Goal: Task Accomplishment & Management: Manage account settings

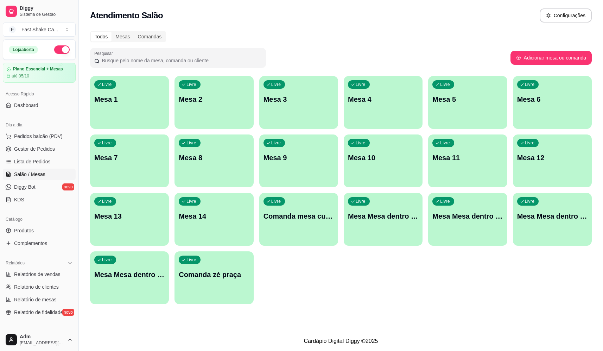
scroll to position [35, 0]
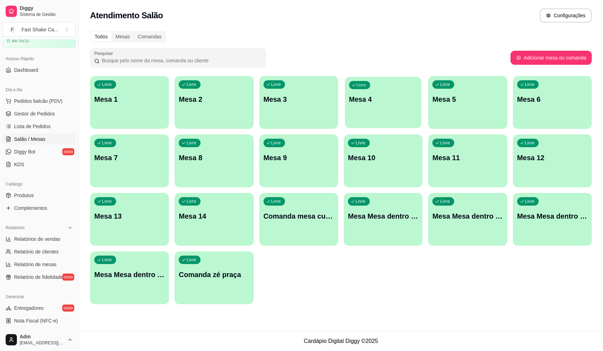
click at [373, 107] on div "Livre Mesa 4" at bounding box center [383, 98] width 77 height 43
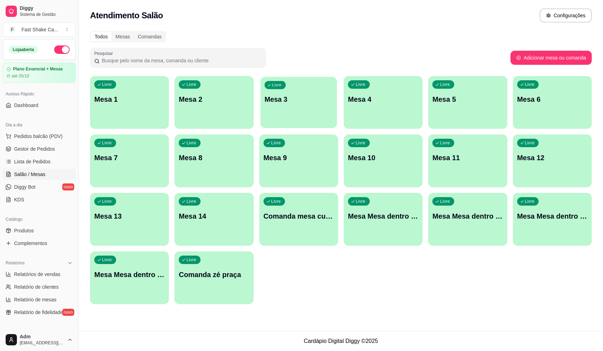
click at [327, 121] on div "button" at bounding box center [299, 124] width 77 height 8
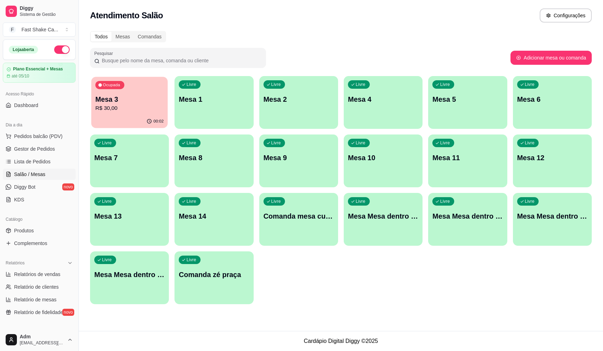
click at [146, 107] on p "R$ 30,00" at bounding box center [129, 108] width 68 height 8
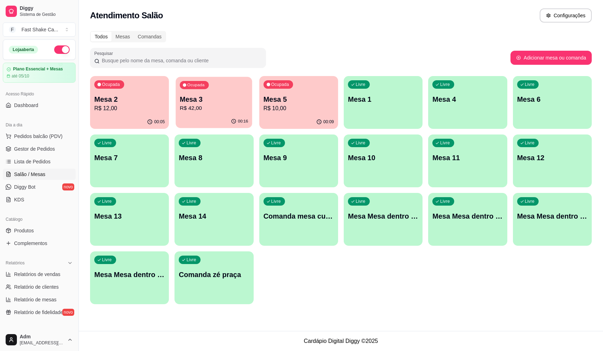
click at [219, 115] on div "00:16" at bounding box center [214, 121] width 77 height 13
click at [130, 120] on div "00:05" at bounding box center [129, 121] width 77 height 13
click at [125, 101] on p "Mesa 2" at bounding box center [129, 100] width 68 height 10
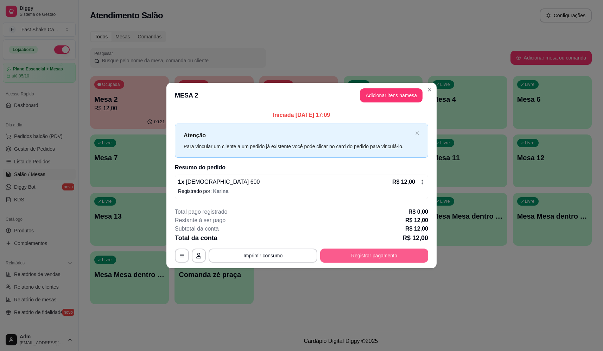
click at [373, 256] on button "Registrar pagamento" at bounding box center [374, 256] width 108 height 14
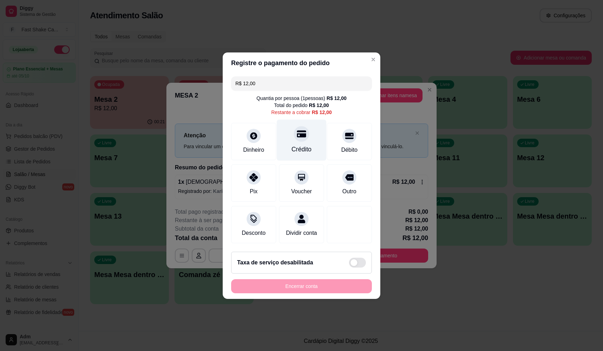
click at [302, 130] on icon at bounding box center [301, 133] width 9 height 7
type input "R$ 0,00"
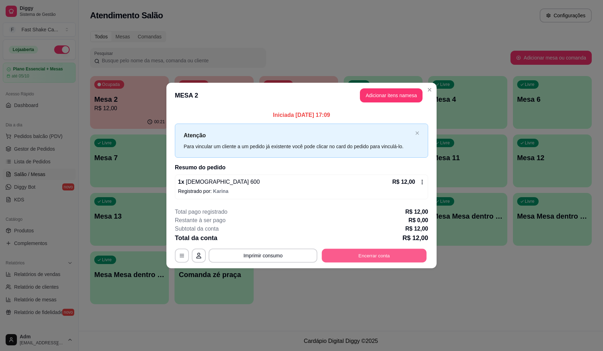
click at [388, 255] on button "Encerrar conta" at bounding box center [374, 256] width 105 height 14
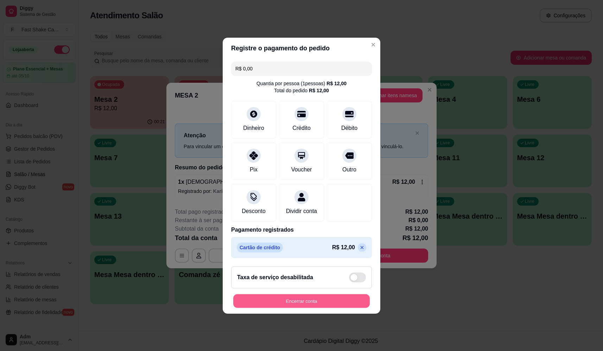
click at [305, 303] on button "Encerrar conta" at bounding box center [301, 301] width 137 height 14
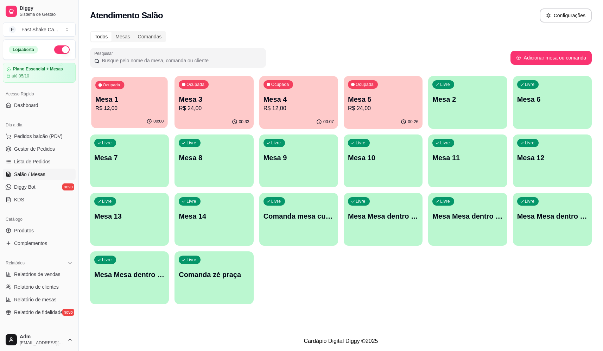
click at [140, 109] on p "R$ 12,00" at bounding box center [129, 108] width 68 height 8
click at [218, 102] on p "Mesa 3" at bounding box center [214, 100] width 68 height 10
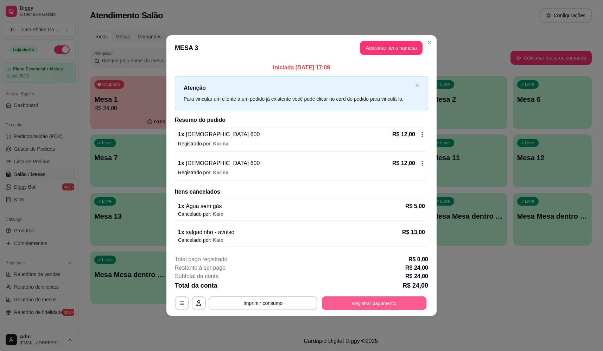
click at [378, 305] on button "Registrar pagamento" at bounding box center [374, 303] width 105 height 14
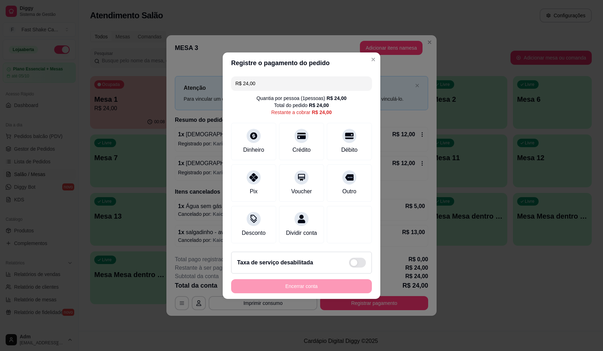
click at [326, 293] on div "Encerrar conta" at bounding box center [301, 286] width 141 height 14
click at [246, 145] on div "Dinheiro" at bounding box center [253, 149] width 23 height 9
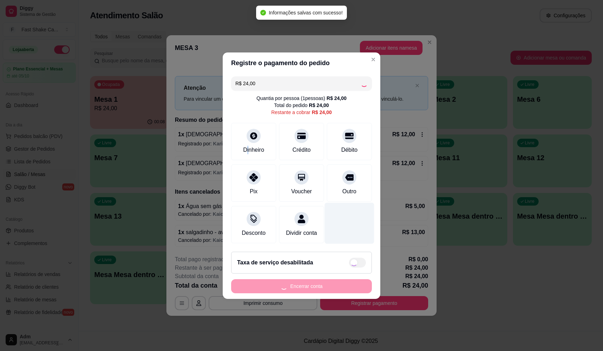
type input "R$ 0,00"
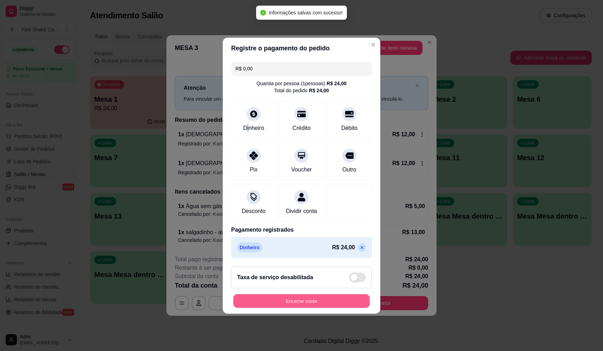
click at [315, 303] on button "Encerrar conta" at bounding box center [301, 301] width 137 height 14
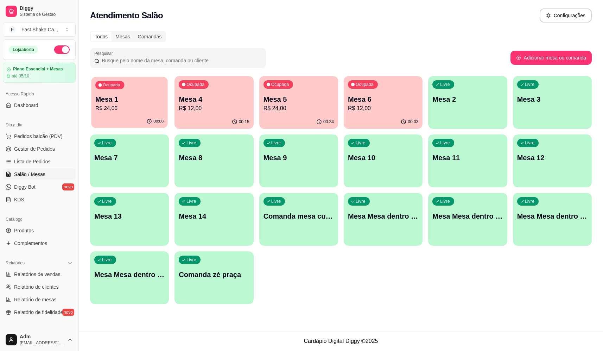
click at [126, 109] on p "R$ 24,00" at bounding box center [129, 108] width 68 height 8
click at [149, 103] on p "Mesa 1" at bounding box center [129, 100] width 68 height 10
click at [154, 113] on div "Ocupada Mesa 1 R$ 24,00" at bounding box center [129, 96] width 77 height 38
click at [330, 113] on div "Ocupada Mesa 5 R$ 24,00" at bounding box center [299, 96] width 77 height 38
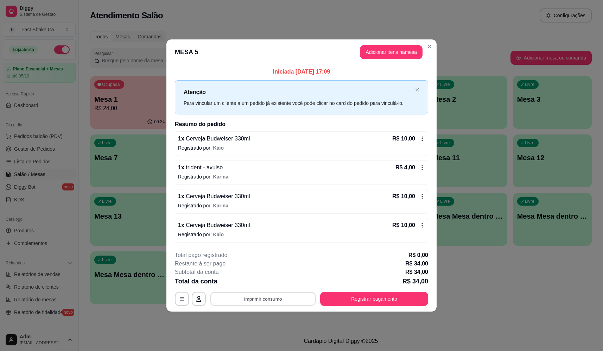
click at [293, 299] on button "Imprimir consumo" at bounding box center [264, 299] width 106 height 14
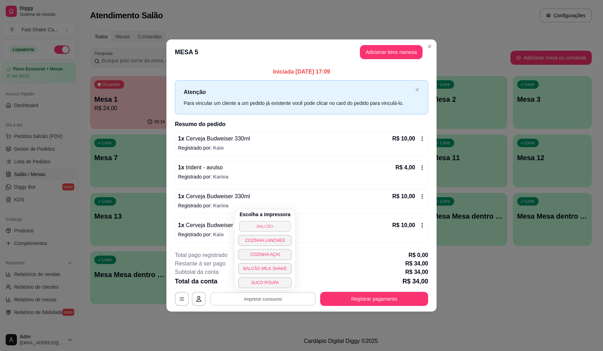
click at [272, 227] on button "BALCÃO" at bounding box center [265, 226] width 52 height 11
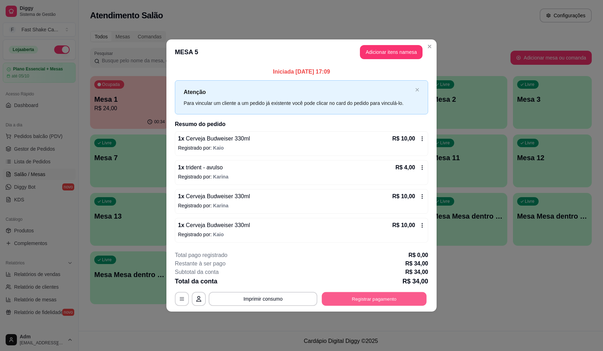
click at [387, 305] on button "Registrar pagamento" at bounding box center [374, 299] width 105 height 14
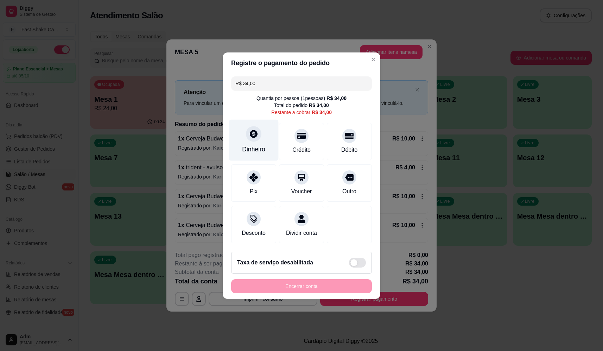
click at [245, 145] on div "Dinheiro" at bounding box center [253, 149] width 23 height 9
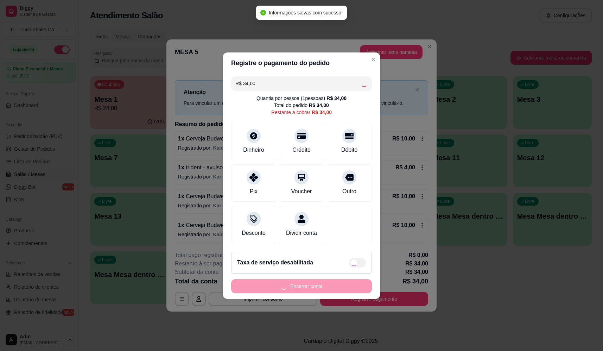
type input "R$ 0,00"
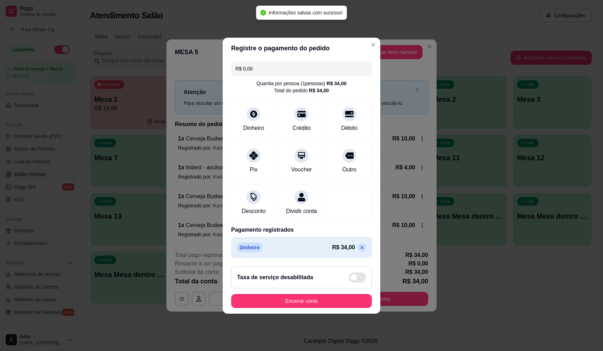
click at [327, 312] on footer "Taxa de serviço desabilitada Encerrar conta" at bounding box center [302, 287] width 158 height 53
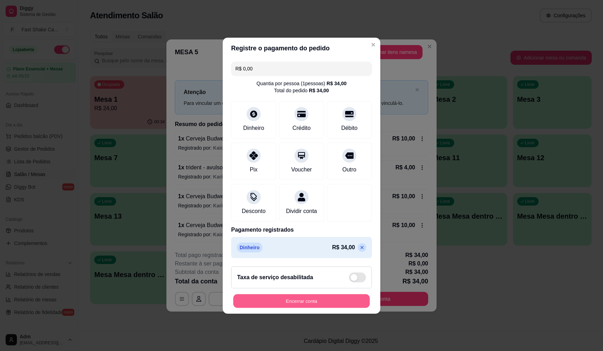
click at [329, 305] on button "Encerrar conta" at bounding box center [301, 301] width 137 height 14
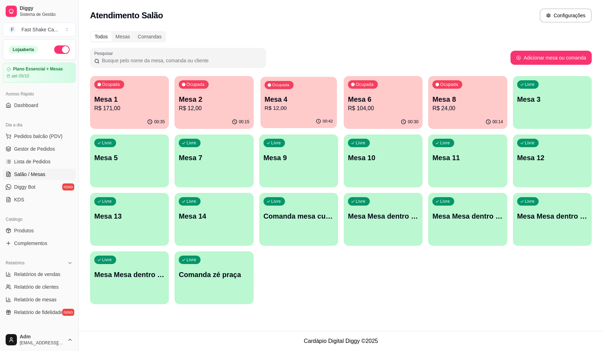
click at [299, 99] on p "Mesa 4" at bounding box center [299, 100] width 68 height 10
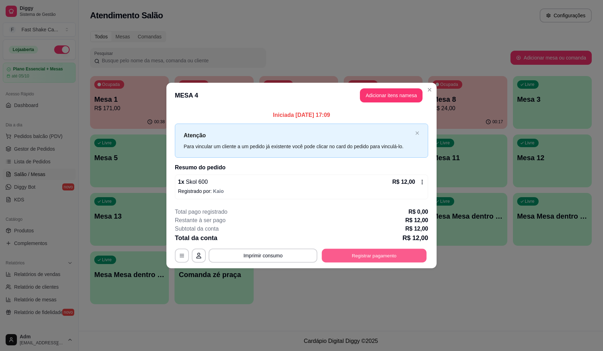
click at [387, 255] on button "Registrar pagamento" at bounding box center [374, 256] width 105 height 14
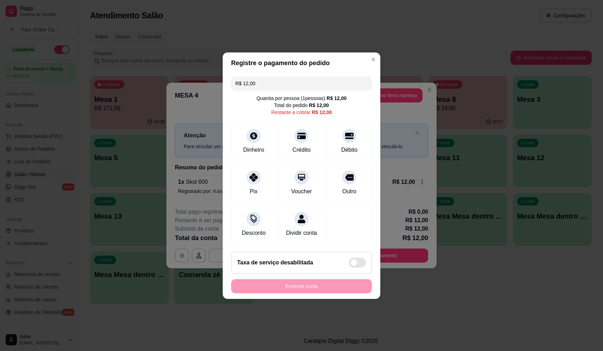
click at [306, 291] on div "Encerrar conta" at bounding box center [301, 286] width 141 height 14
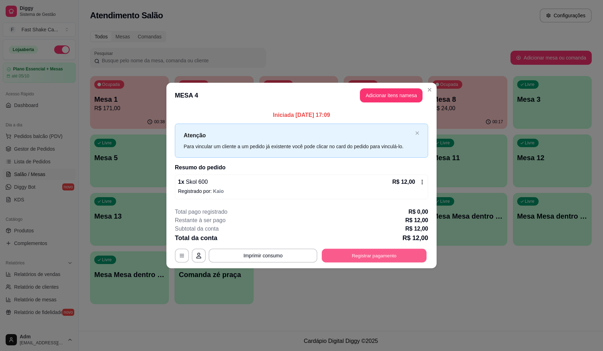
click at [399, 257] on button "Registrar pagamento" at bounding box center [374, 256] width 105 height 14
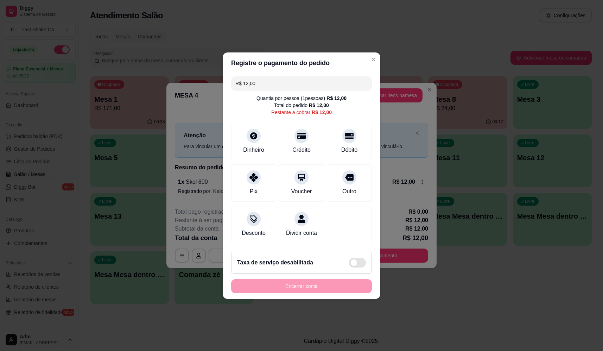
click at [302, 289] on div "Encerrar conta" at bounding box center [301, 286] width 141 height 14
click at [288, 289] on div "Encerrar conta" at bounding box center [301, 286] width 141 height 14
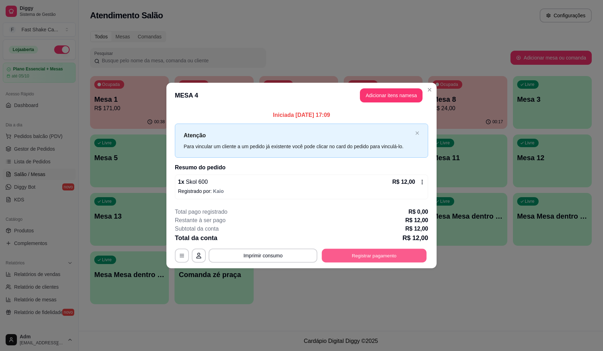
click at [394, 258] on button "Registrar pagamento" at bounding box center [374, 256] width 105 height 14
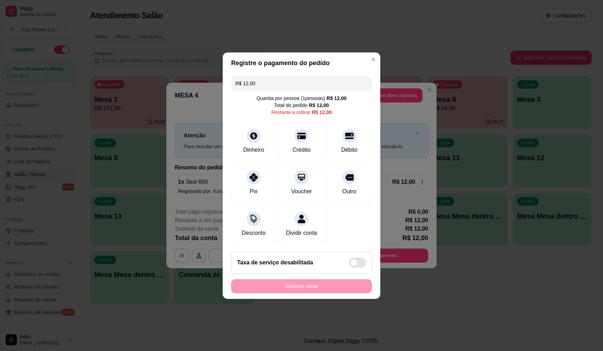
click at [314, 287] on div "Encerrar conta" at bounding box center [301, 286] width 141 height 14
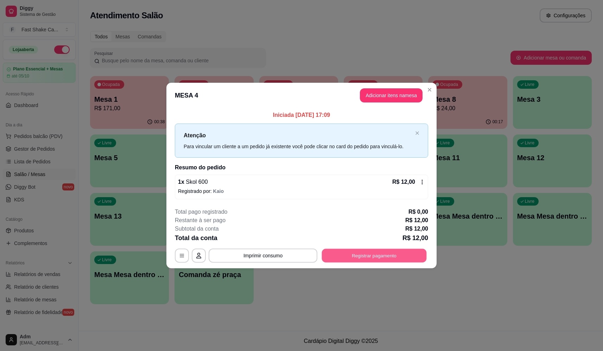
click at [384, 259] on button "Registrar pagamento" at bounding box center [374, 256] width 105 height 14
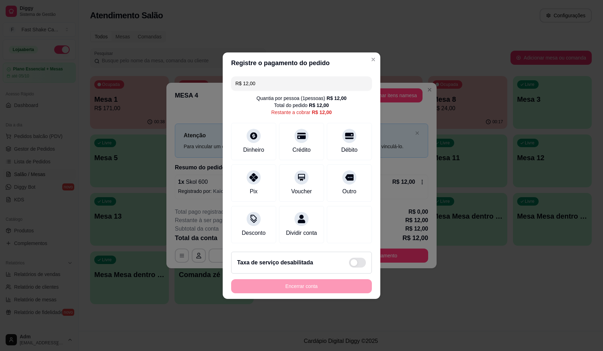
click at [300, 290] on div "Encerrar conta" at bounding box center [301, 286] width 141 height 14
drag, startPoint x: 300, startPoint y: 290, endPoint x: 300, endPoint y: 302, distance: 12.0
click at [300, 299] on footer "Taxa de serviço desabilitada Encerrar conta" at bounding box center [302, 272] width 158 height 53
click at [318, 293] on div "Encerrar conta" at bounding box center [301, 286] width 141 height 14
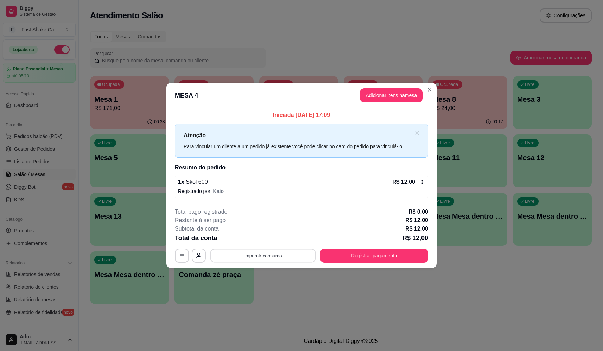
click at [275, 253] on button "Imprimir consumo" at bounding box center [264, 256] width 106 height 14
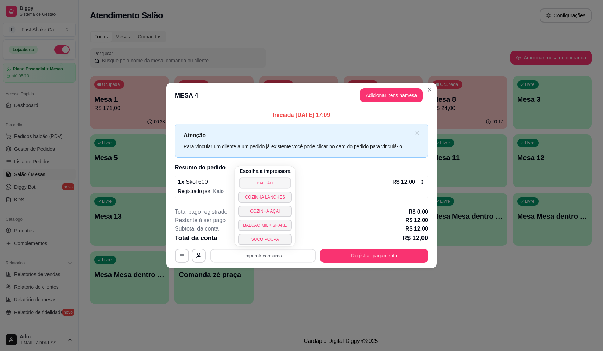
click at [277, 178] on button "BALCÃO" at bounding box center [265, 182] width 52 height 11
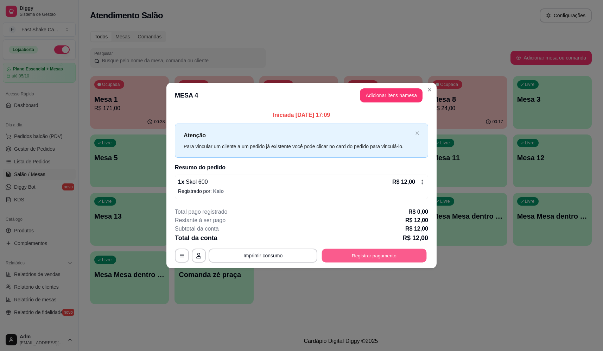
click at [416, 257] on button "Registrar pagamento" at bounding box center [374, 256] width 105 height 14
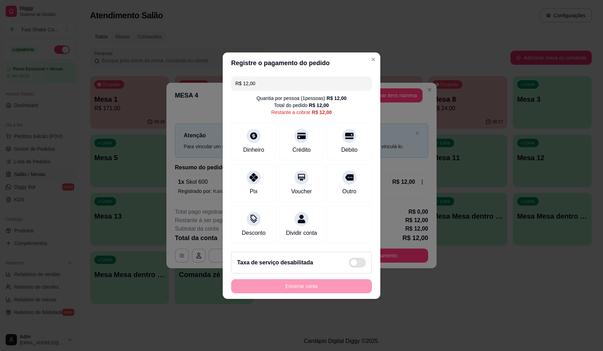
click at [305, 293] on div "Encerrar conta" at bounding box center [301, 286] width 141 height 14
click at [312, 290] on div "Encerrar conta" at bounding box center [301, 286] width 141 height 14
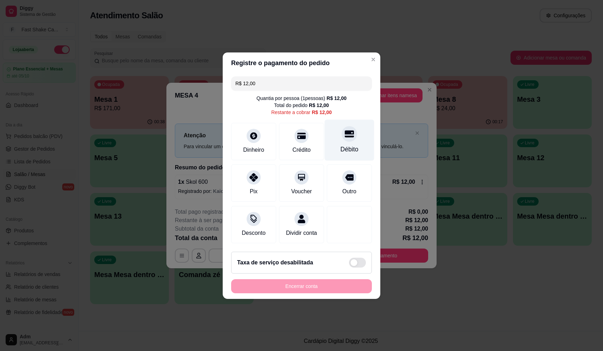
click at [348, 145] on div "Débito" at bounding box center [350, 149] width 18 height 9
type input "R$ 0,00"
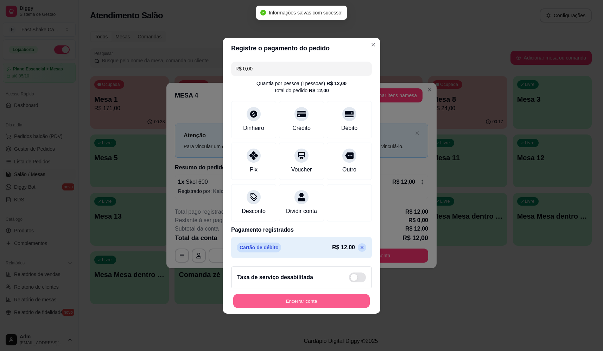
click at [292, 304] on button "Encerrar conta" at bounding box center [301, 301] width 137 height 14
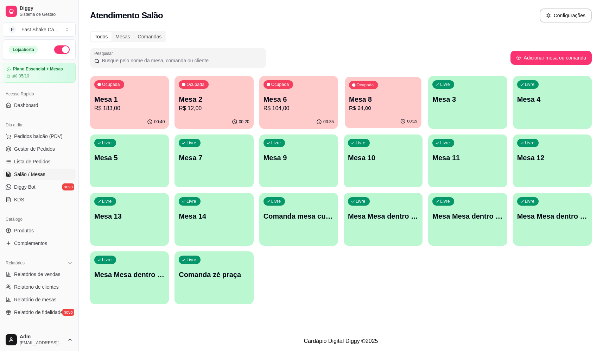
click at [385, 117] on div "00:19" at bounding box center [383, 121] width 77 height 13
click at [397, 115] on div "00:27" at bounding box center [383, 121] width 77 height 13
click at [136, 116] on div "00:49" at bounding box center [129, 121] width 77 height 13
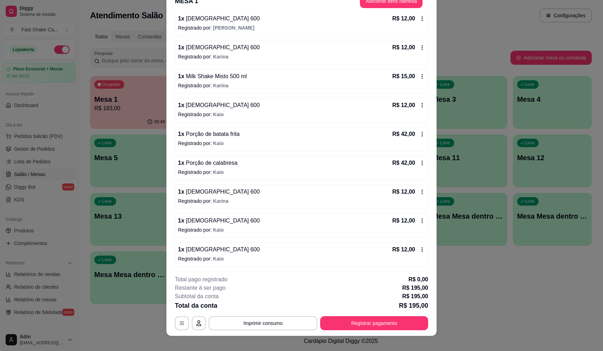
scroll to position [21, 0]
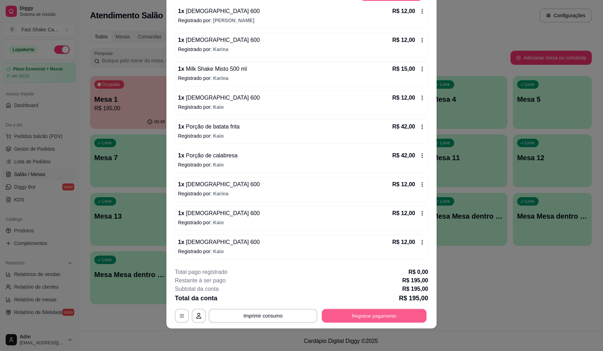
click at [369, 320] on button "Registrar pagamento" at bounding box center [374, 316] width 105 height 14
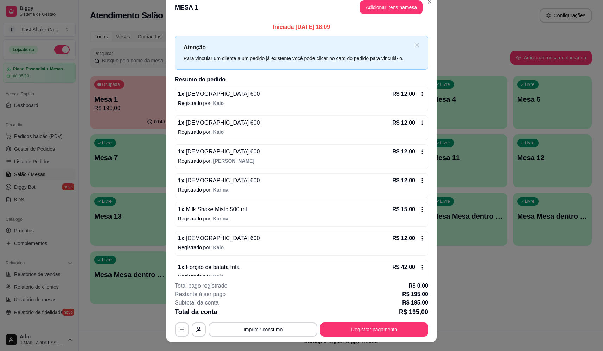
scroll to position [0, 0]
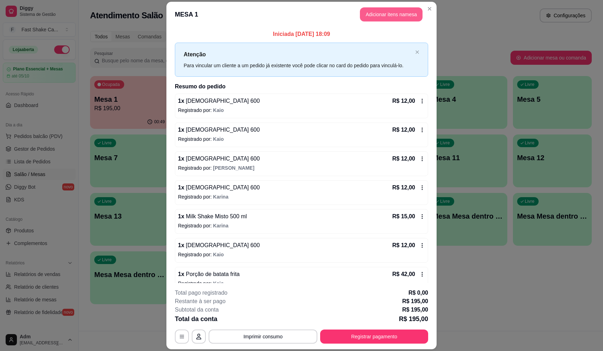
click at [393, 12] on button "Adicionar itens na mesa" at bounding box center [391, 14] width 63 height 14
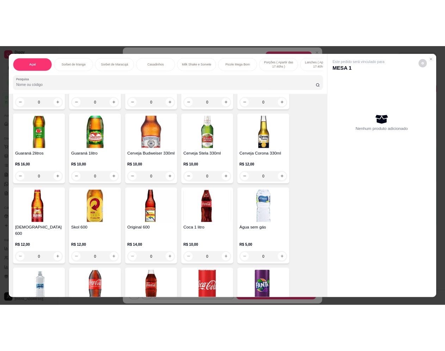
scroll to position [1936, 0]
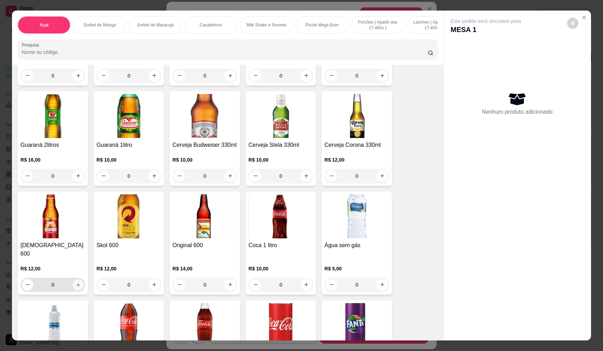
click at [79, 280] on button "increase-product-quantity" at bounding box center [78, 284] width 11 height 11
type input "1"
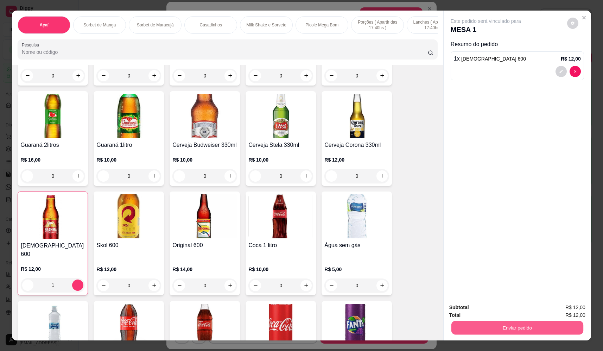
click at [484, 326] on button "Enviar pedido" at bounding box center [518, 328] width 132 height 14
click at [472, 309] on button "Não registrar e enviar pedido" at bounding box center [494, 310] width 71 height 13
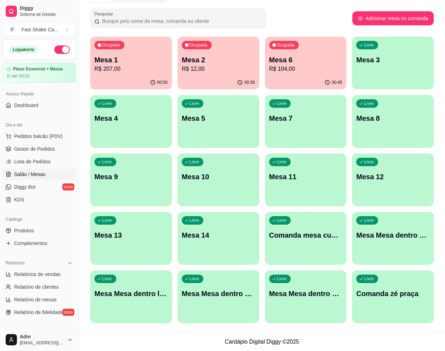
scroll to position [40, 0]
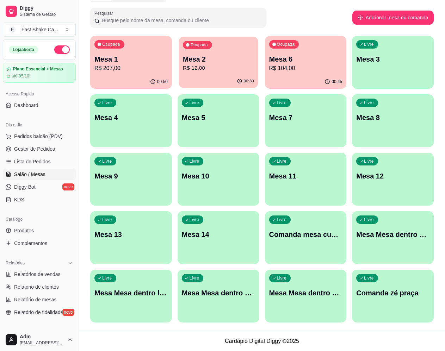
click at [237, 72] on p "R$ 12,00" at bounding box center [218, 68] width 71 height 8
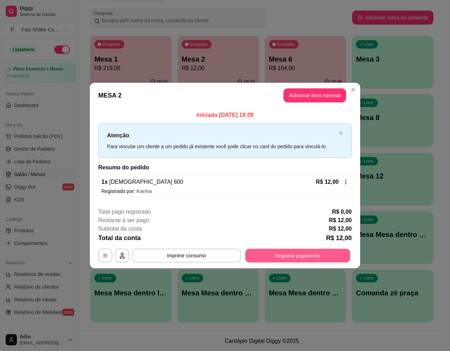
click at [277, 256] on button "Registrar pagamento" at bounding box center [297, 256] width 105 height 14
click at [274, 259] on button "Registrar pagamento" at bounding box center [297, 256] width 105 height 14
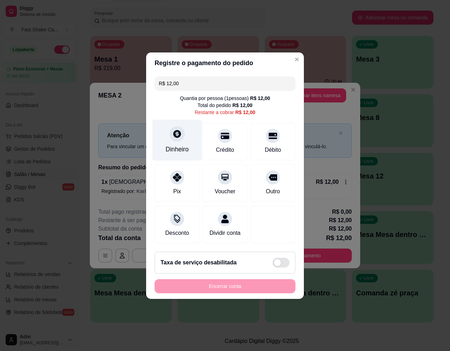
click at [183, 147] on div "Dinheiro" at bounding box center [176, 149] width 23 height 9
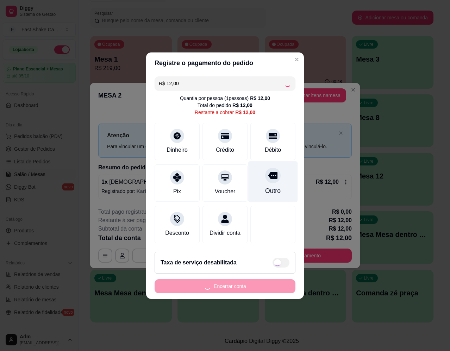
type input "R$ 0,00"
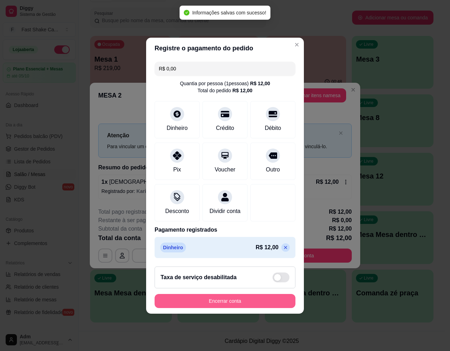
click at [237, 306] on button "Encerrar conta" at bounding box center [225, 301] width 141 height 14
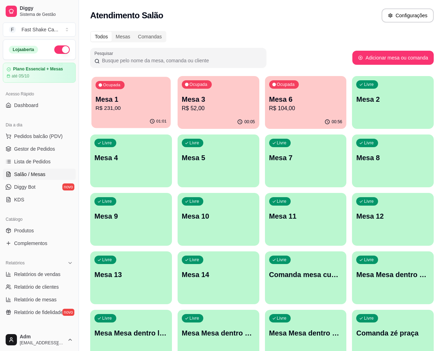
click at [150, 113] on div "Ocupada Mesa 1 R$ 231,00" at bounding box center [130, 96] width 79 height 38
click at [129, 117] on div "01:12" at bounding box center [130, 121] width 79 height 13
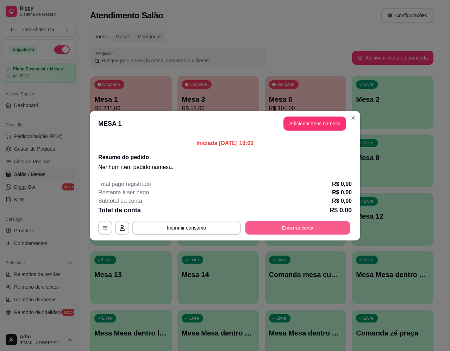
click at [308, 232] on button "Encerrar conta" at bounding box center [297, 228] width 105 height 14
click at [319, 229] on button "Encerrar conta" at bounding box center [297, 228] width 105 height 14
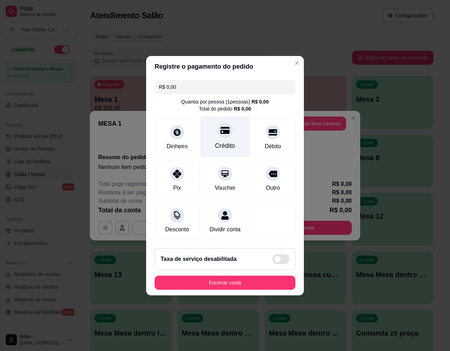
drag, startPoint x: 225, startPoint y: 126, endPoint x: 221, endPoint y: 138, distance: 12.5
click at [226, 127] on icon at bounding box center [224, 130] width 9 height 7
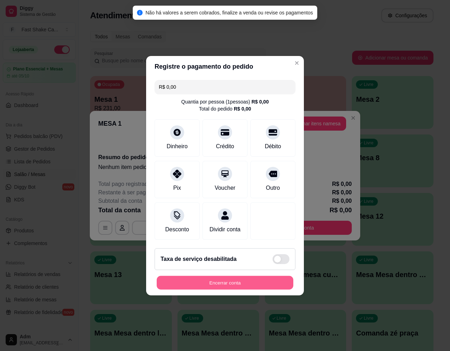
click at [213, 288] on button "Encerrar conta" at bounding box center [225, 283] width 137 height 14
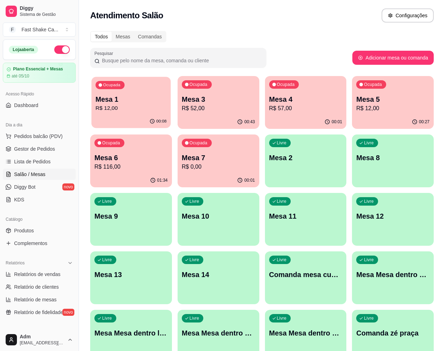
click at [133, 102] on p "Mesa 1" at bounding box center [130, 100] width 71 height 10
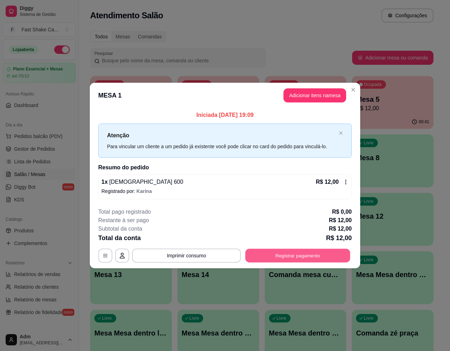
click at [304, 254] on button "Registrar pagamento" at bounding box center [297, 256] width 105 height 14
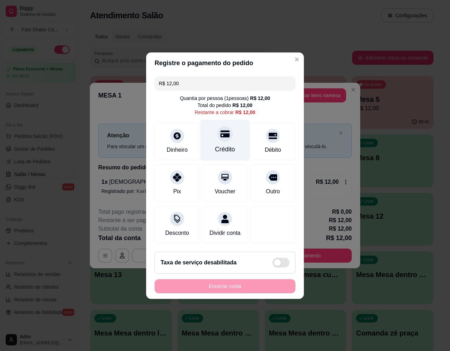
click at [226, 145] on div "Crédito" at bounding box center [225, 149] width 20 height 9
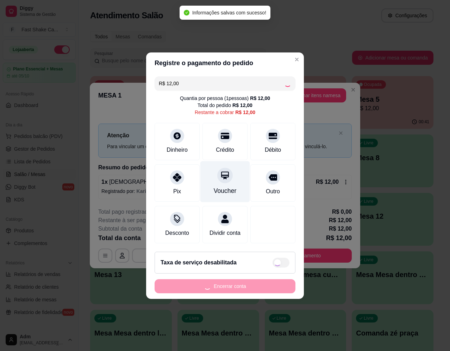
type input "R$ 0,00"
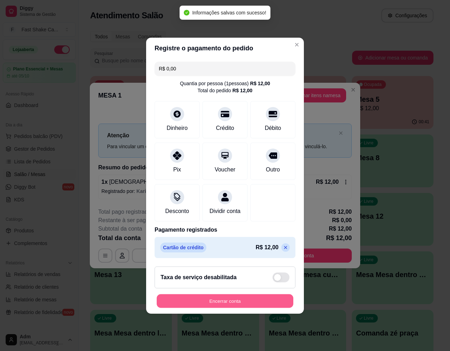
click at [217, 305] on button "Encerrar conta" at bounding box center [225, 301] width 137 height 14
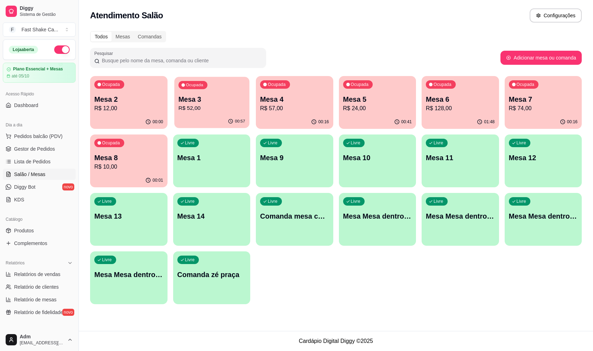
click at [226, 101] on p "Mesa 3" at bounding box center [211, 100] width 67 height 10
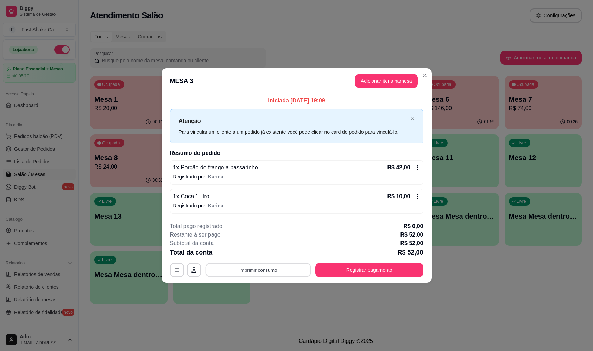
click at [253, 274] on button "Imprimir consumo" at bounding box center [258, 270] width 106 height 14
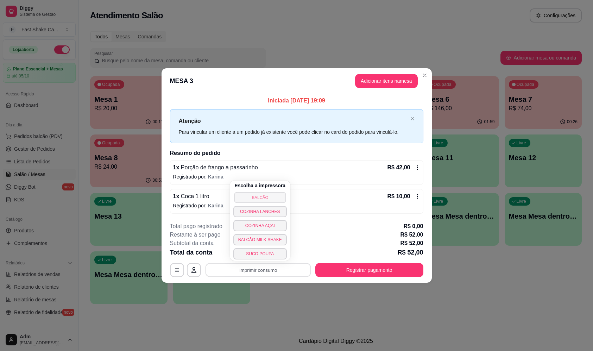
click at [251, 200] on button "BALCÃO" at bounding box center [260, 197] width 52 height 11
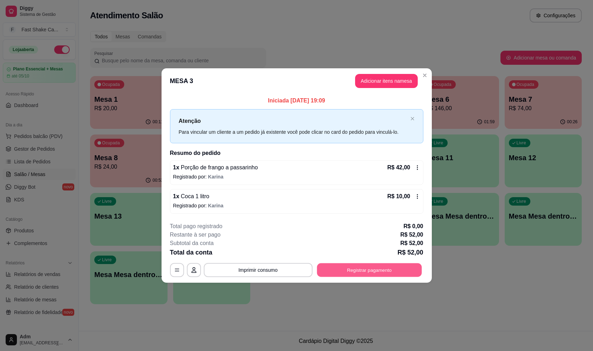
click at [358, 273] on button "Registrar pagamento" at bounding box center [369, 270] width 105 height 14
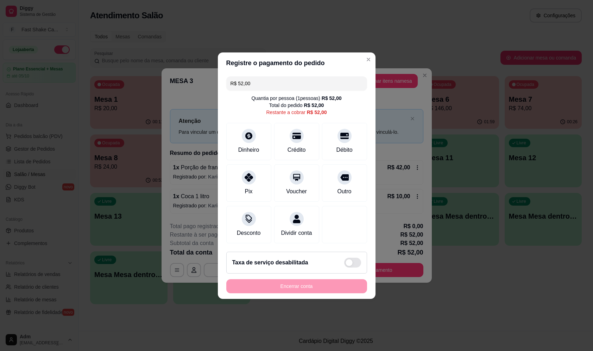
click at [300, 292] on div "Encerrar conta" at bounding box center [296, 286] width 141 height 14
click at [344, 145] on div "Débito" at bounding box center [344, 149] width 18 height 9
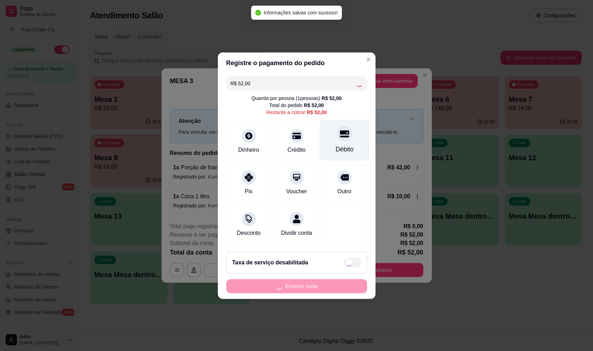
type input "R$ 0,00"
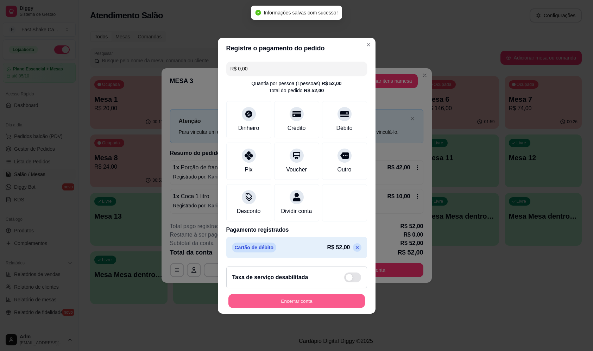
click at [348, 308] on button "Encerrar conta" at bounding box center [296, 301] width 137 height 14
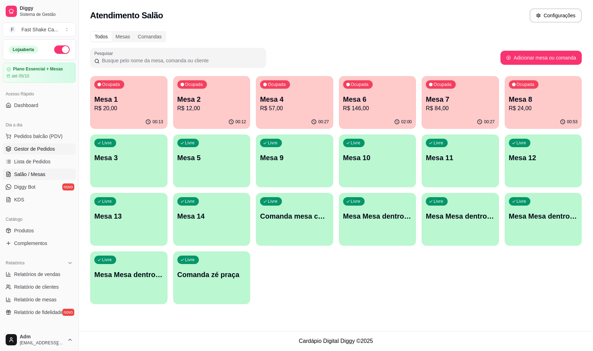
click at [43, 146] on span "Gestor de Pedidos" at bounding box center [34, 148] width 41 height 7
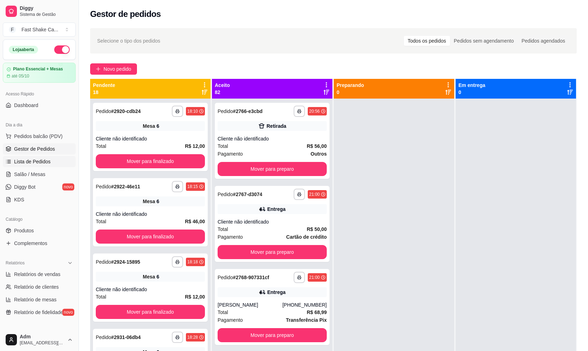
click at [44, 159] on span "Lista de Pedidos" at bounding box center [32, 161] width 37 height 7
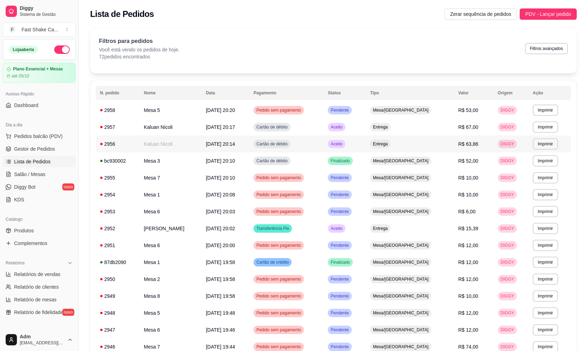
click at [155, 140] on td "Kaluan Nicoli" at bounding box center [170, 144] width 62 height 17
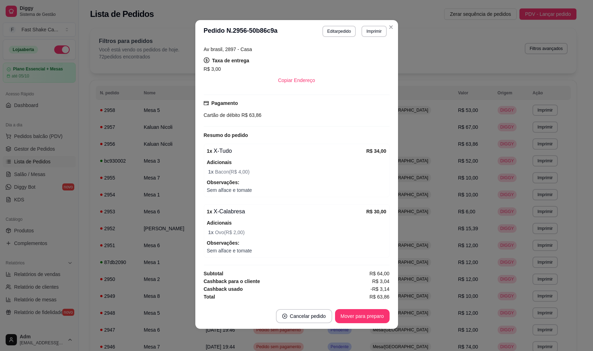
scroll to position [1, 0]
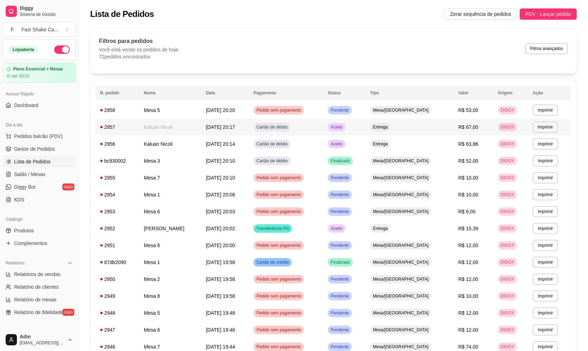
click at [235, 126] on span "19/09/25 às 20:17" at bounding box center [220, 127] width 29 height 6
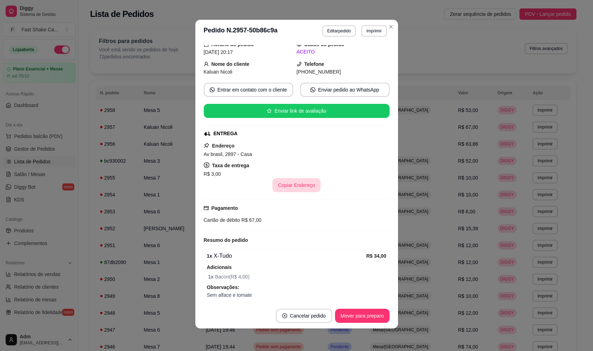
scroll to position [0, 0]
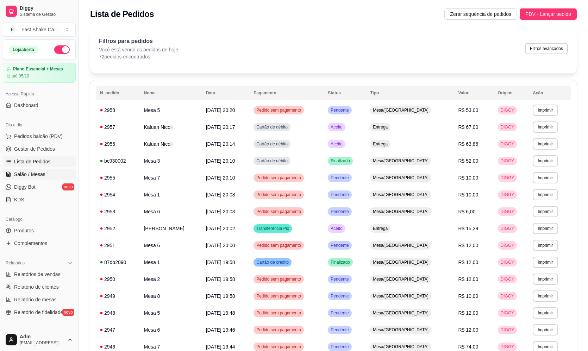
click at [39, 174] on span "Salão / Mesas" at bounding box center [29, 174] width 31 height 7
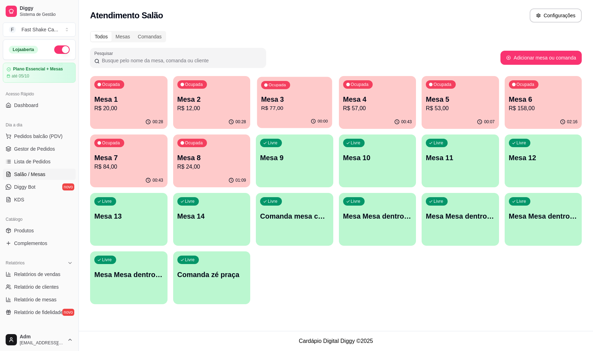
click at [289, 101] on p "Mesa 3" at bounding box center [294, 100] width 67 height 10
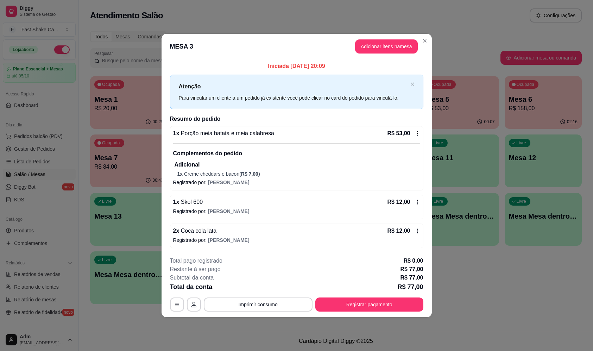
click at [414, 230] on div "R$ 12,00" at bounding box center [404, 231] width 33 height 8
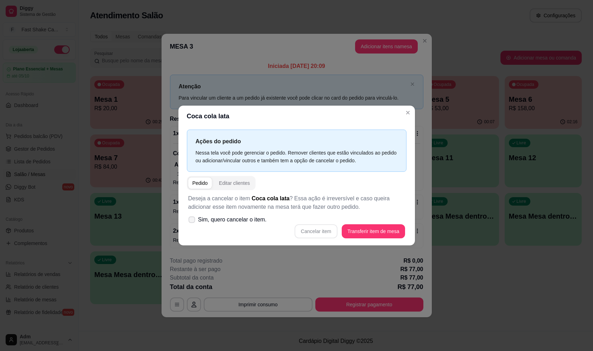
click at [193, 218] on icon at bounding box center [191, 220] width 5 height 4
click at [193, 221] on input "Sim, quero cancelar o item." at bounding box center [190, 223] width 5 height 5
checkbox input "true"
click at [310, 229] on button "Cancelar item" at bounding box center [316, 231] width 42 height 14
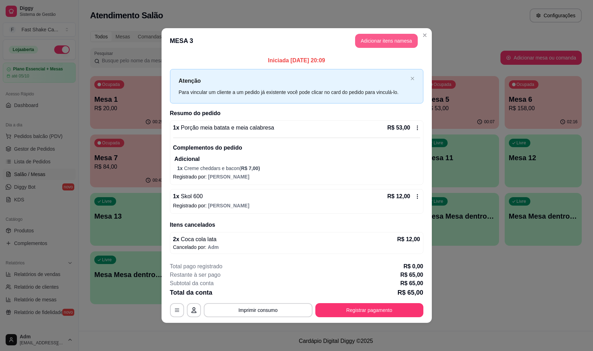
click at [382, 43] on button "Adicionar itens na mesa" at bounding box center [386, 41] width 63 height 14
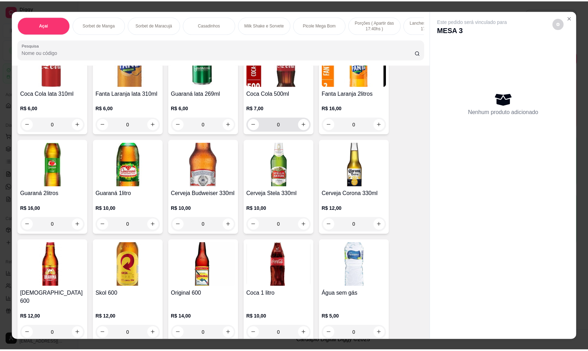
scroll to position [2007, 0]
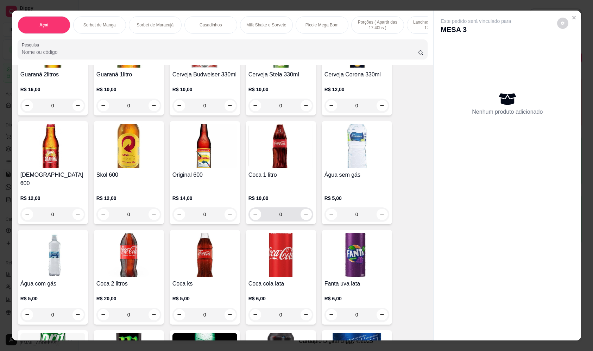
click at [303, 207] on div "0" at bounding box center [281, 214] width 62 height 14
click at [306, 213] on icon "increase-product-quantity" at bounding box center [305, 214] width 5 height 5
type input "1"
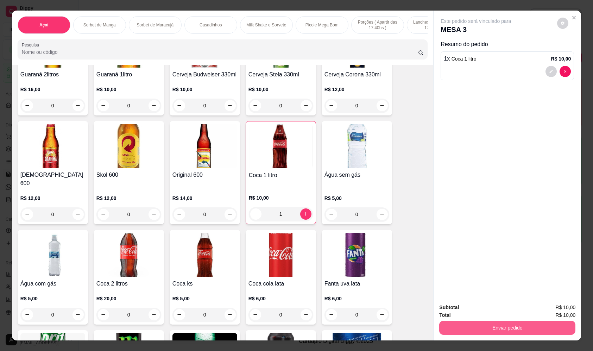
click at [468, 331] on button "Enviar pedido" at bounding box center [507, 328] width 136 height 14
click at [463, 312] on button "Não registrar e enviar pedido" at bounding box center [484, 310] width 71 height 13
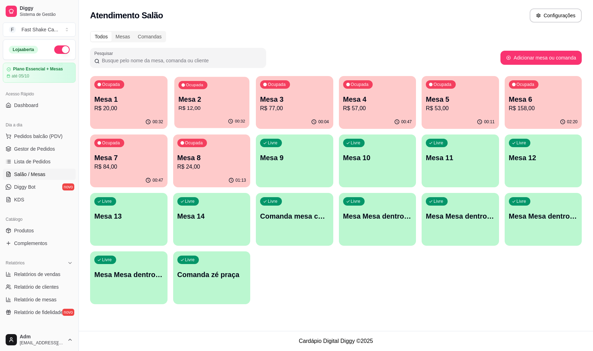
click at [236, 93] on div "Ocupada Mesa 2 R$ 12,00" at bounding box center [211, 96] width 75 height 38
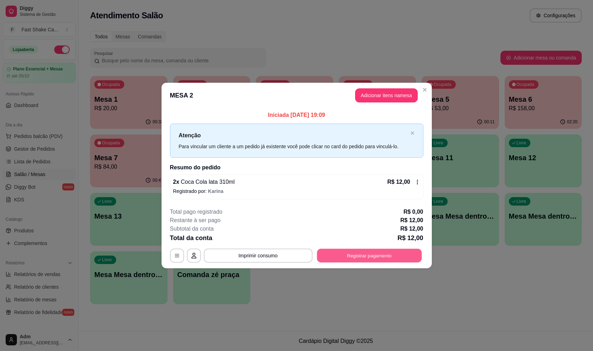
click at [388, 257] on button "Registrar pagamento" at bounding box center [369, 256] width 105 height 14
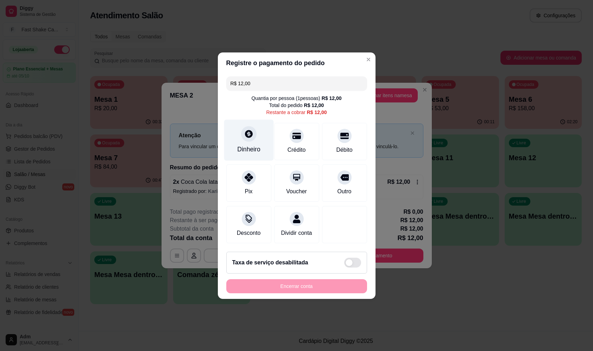
click at [257, 150] on div "Dinheiro" at bounding box center [249, 139] width 50 height 41
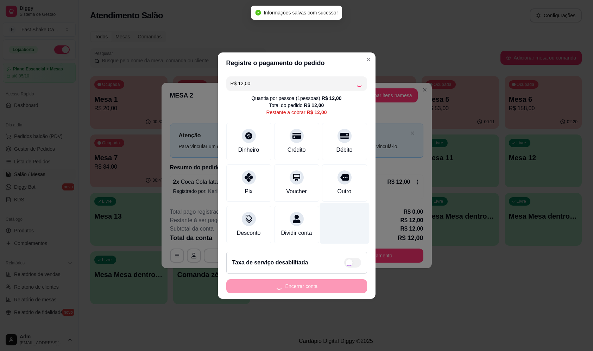
type input "R$ 0,00"
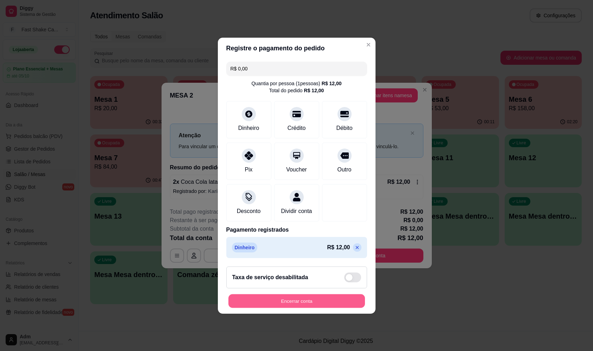
click at [324, 302] on button "Encerrar conta" at bounding box center [296, 301] width 137 height 14
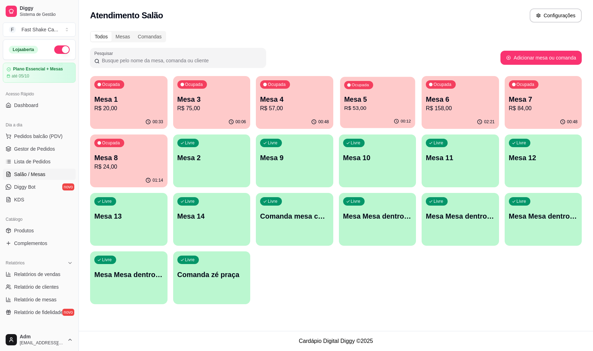
click at [381, 123] on div "00:12" at bounding box center [377, 121] width 75 height 13
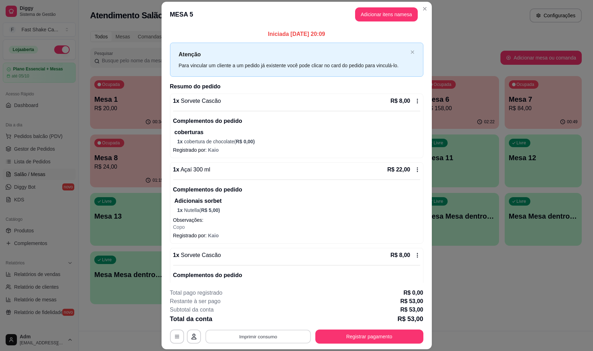
click at [261, 338] on button "Imprimir consumo" at bounding box center [258, 337] width 106 height 14
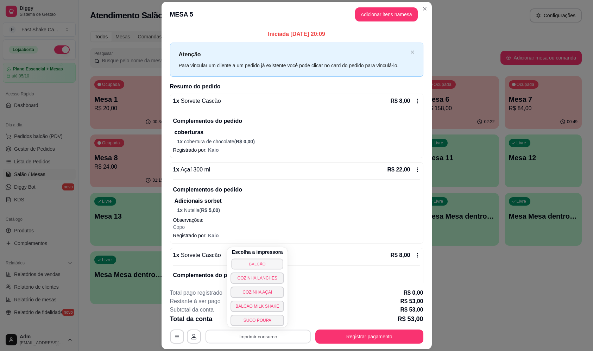
click at [276, 268] on button "BALCÃO" at bounding box center [258, 263] width 52 height 11
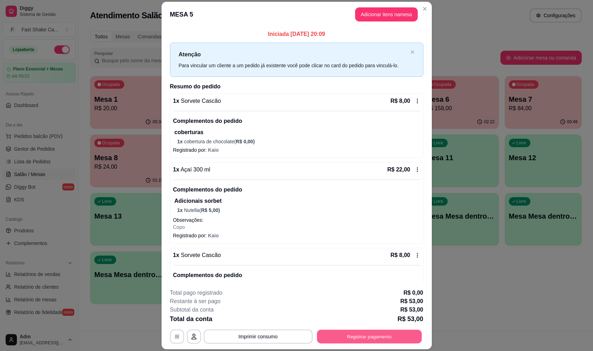
click at [340, 338] on button "Registrar pagamento" at bounding box center [369, 337] width 105 height 14
click at [385, 338] on button "Registrar pagamento" at bounding box center [369, 337] width 105 height 14
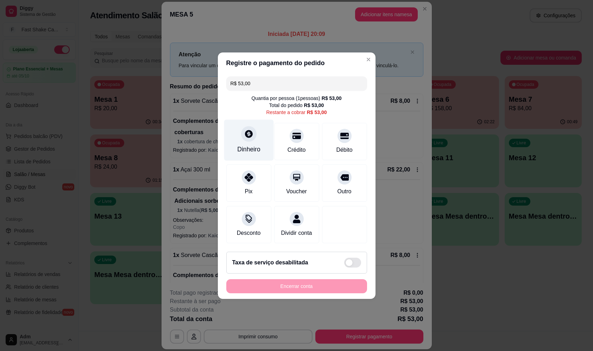
click at [262, 131] on div "Dinheiro" at bounding box center [249, 139] width 50 height 41
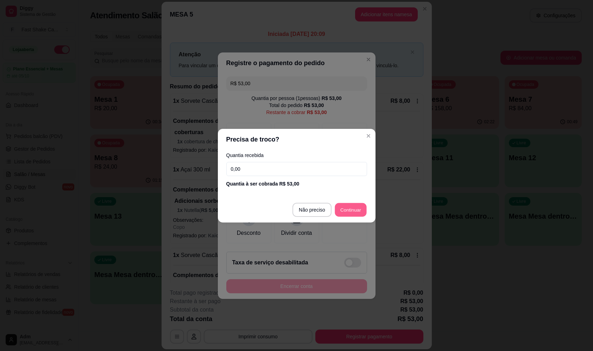
click at [359, 217] on footer "Não preciso Continuar" at bounding box center [297, 209] width 158 height 25
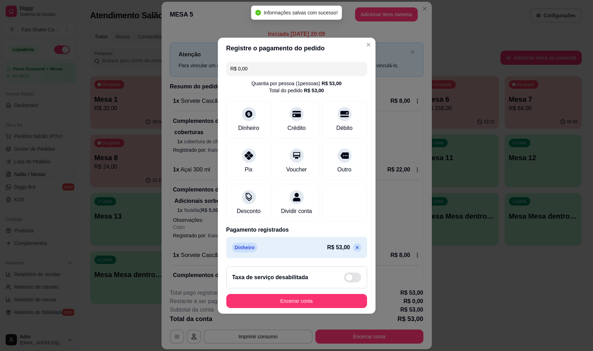
type input "R$ 0,00"
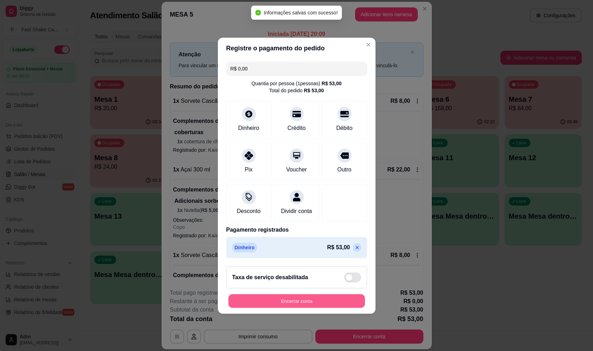
click at [329, 303] on button "Encerrar conta" at bounding box center [296, 301] width 137 height 14
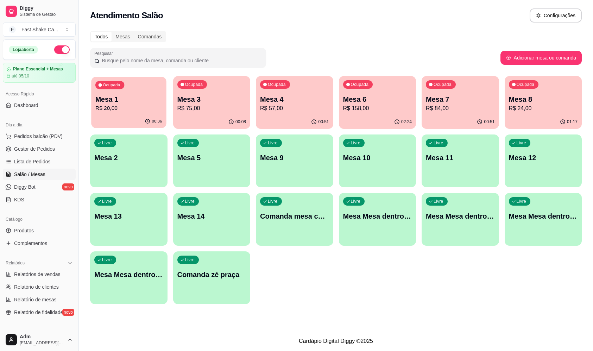
click at [129, 110] on p "R$ 20,00" at bounding box center [128, 108] width 67 height 8
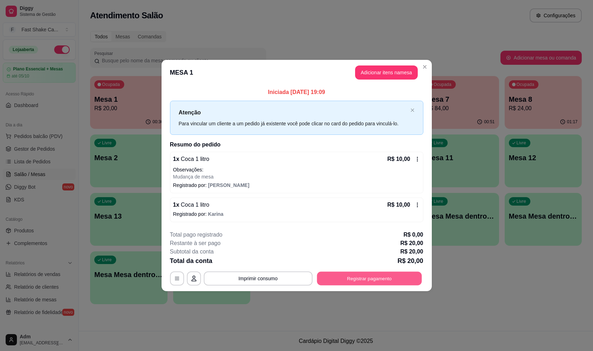
click at [407, 277] on button "Registrar pagamento" at bounding box center [369, 279] width 105 height 14
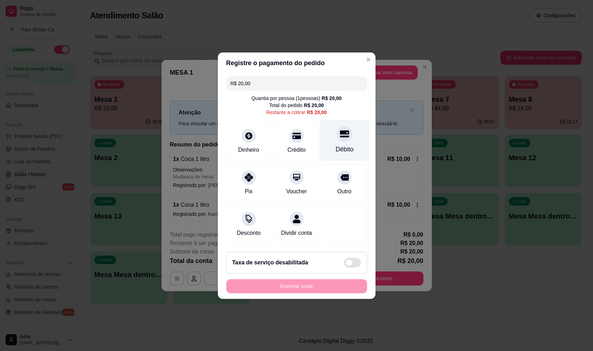
click at [355, 150] on div "Débito" at bounding box center [345, 139] width 50 height 41
type input "R$ 0,00"
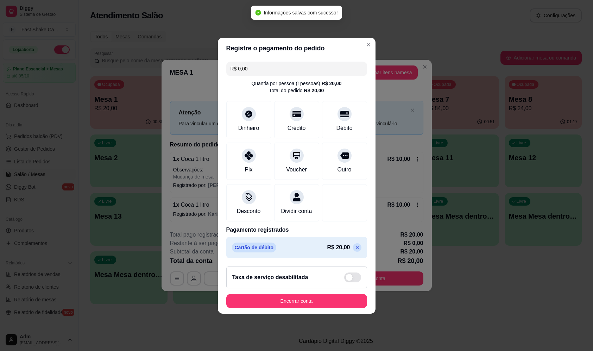
click at [367, 105] on div "R$ 0,00 Quantia por pessoa ( 1 pessoas) R$ 20,00 Total do pedido R$ 20,00 Dinhe…" at bounding box center [297, 160] width 158 height 202
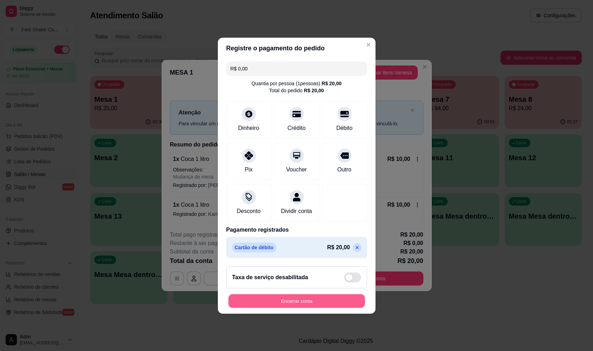
click at [322, 301] on button "Encerrar conta" at bounding box center [296, 301] width 137 height 14
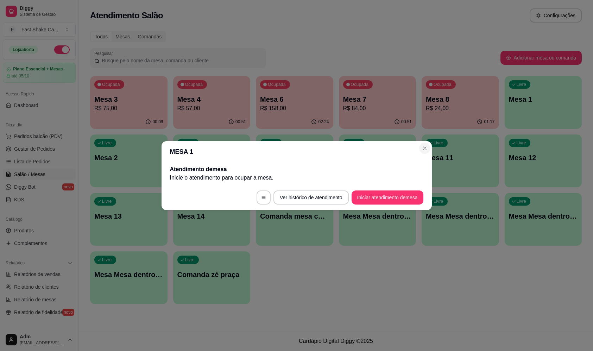
click at [432, 145] on section "MESA 1 Atendimento de mesa Inicie o atendimento para ocupar a mesa . Ver histór…" at bounding box center [297, 175] width 270 height 69
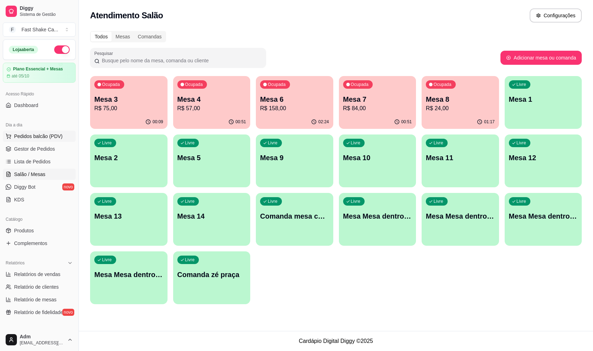
drag, startPoint x: 17, startPoint y: 134, endPoint x: 4, endPoint y: 135, distance: 13.1
click at [16, 134] on span "Pedidos balcão (PDV)" at bounding box center [38, 136] width 49 height 7
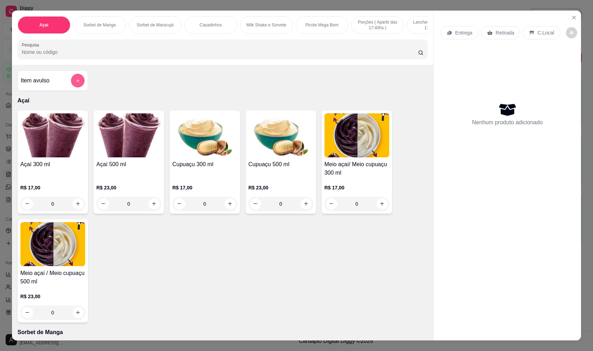
click at [71, 83] on button "add-separate-item" at bounding box center [78, 81] width 14 height 14
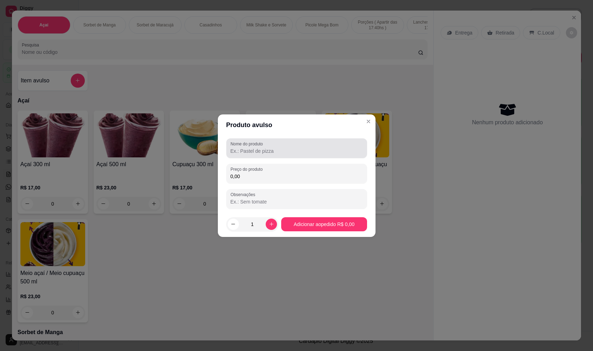
click at [237, 153] on input "Nome do produto" at bounding box center [297, 151] width 132 height 7
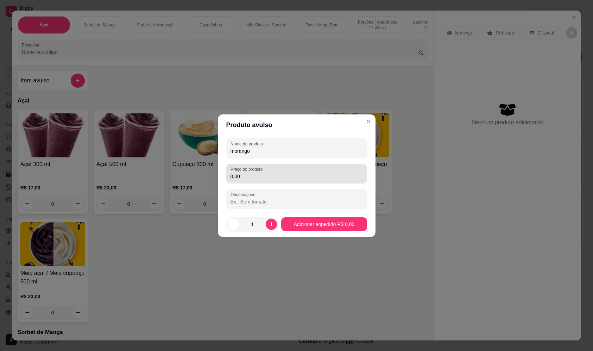
type input "morango"
click at [254, 180] on div "0,00" at bounding box center [297, 174] width 132 height 14
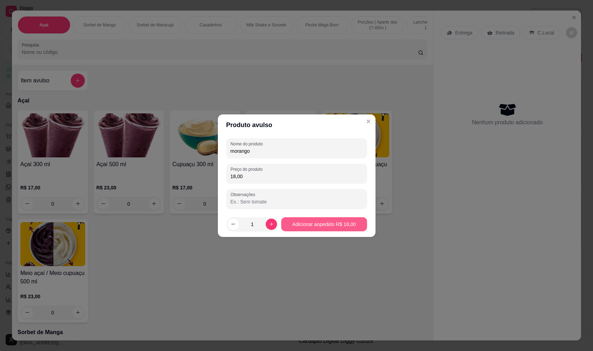
type input "18,00"
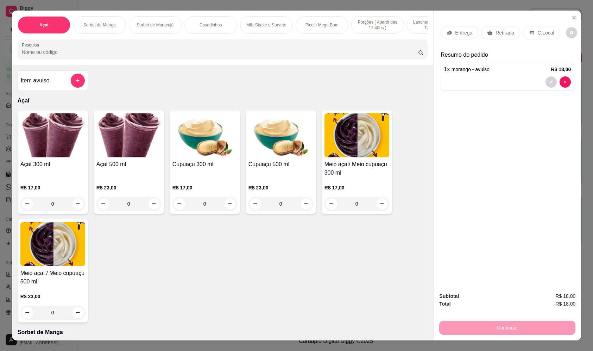
click at [448, 26] on div "Entrega" at bounding box center [460, 32] width 38 height 13
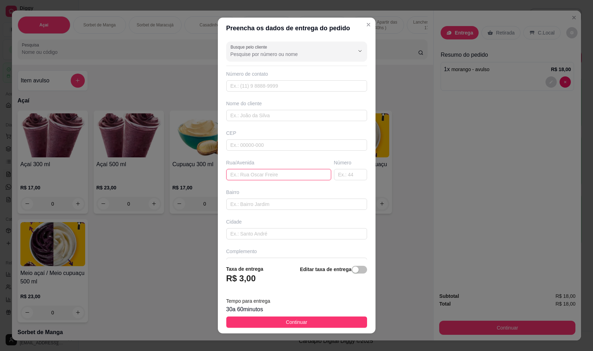
click at [283, 174] on input "text" at bounding box center [278, 174] width 105 height 11
type input "dom diego"
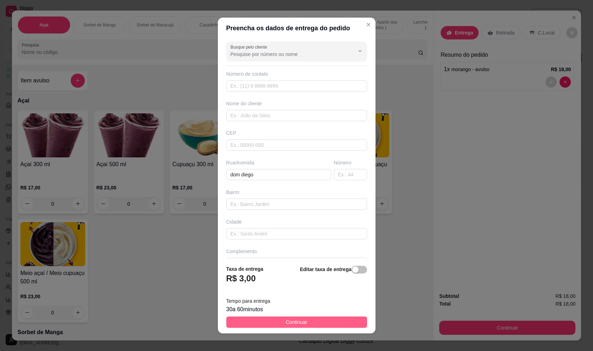
click at [305, 322] on button "Continuar" at bounding box center [296, 321] width 141 height 11
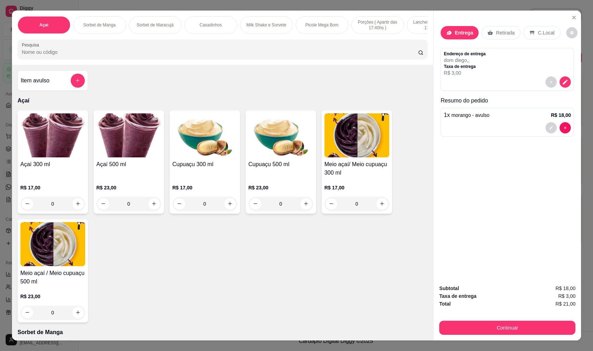
click at [532, 319] on div "Continuar" at bounding box center [507, 327] width 136 height 16
click at [527, 329] on button "Continuar" at bounding box center [507, 328] width 136 height 14
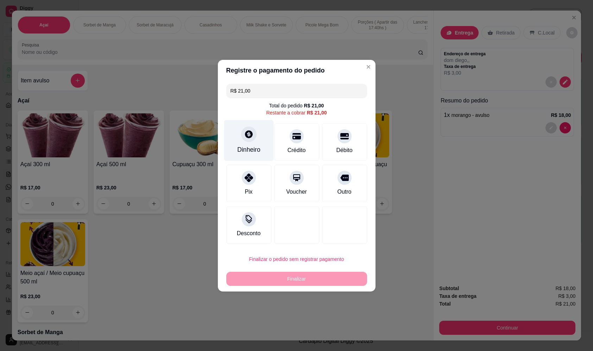
click at [255, 142] on div "Dinheiro" at bounding box center [249, 140] width 50 height 41
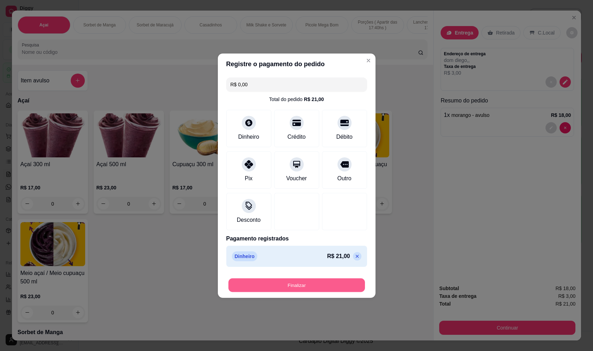
click at [317, 286] on button "Finalizar" at bounding box center [296, 285] width 137 height 14
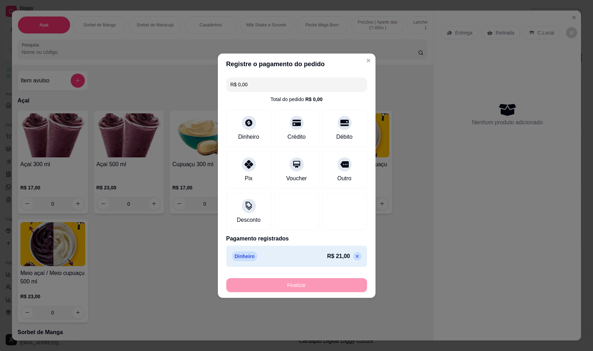
type input "-R$ 21,00"
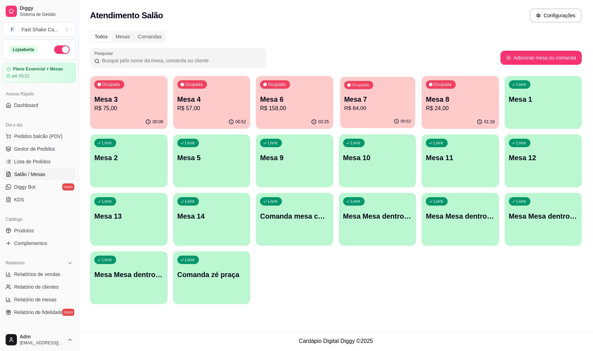
click at [401, 104] on p "R$ 84,00" at bounding box center [377, 108] width 67 height 8
click at [452, 120] on div "01:20" at bounding box center [460, 122] width 77 height 14
click at [373, 108] on p "R$ 103,72" at bounding box center [377, 108] width 67 height 8
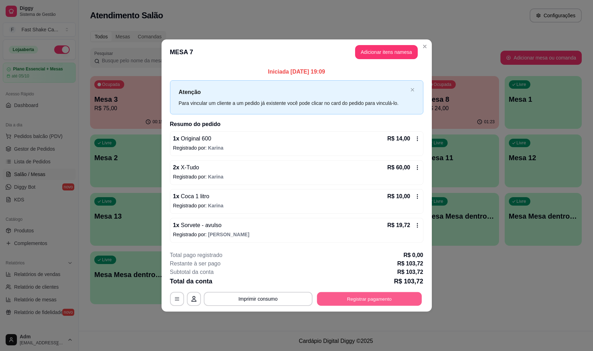
click at [328, 294] on button "Registrar pagamento" at bounding box center [369, 299] width 105 height 14
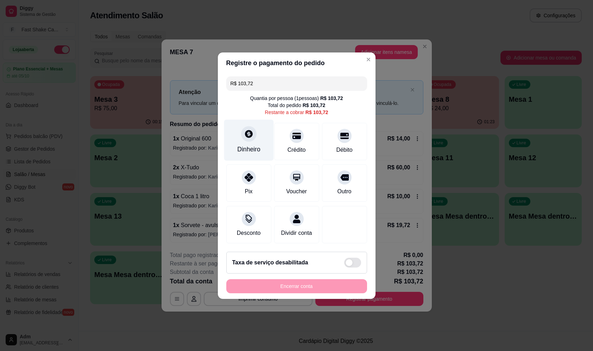
click at [264, 141] on div "Dinheiro" at bounding box center [249, 139] width 50 height 41
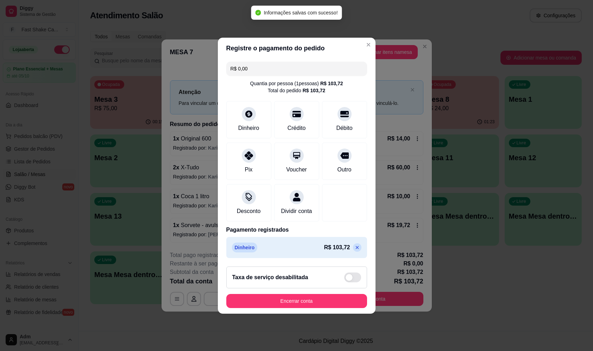
type input "R$ 0,00"
drag, startPoint x: 325, startPoint y: 294, endPoint x: 324, endPoint y: 300, distance: 6.4
click at [324, 300] on footer "Taxa de serviço desabilitada Encerrar conta" at bounding box center [297, 287] width 158 height 53
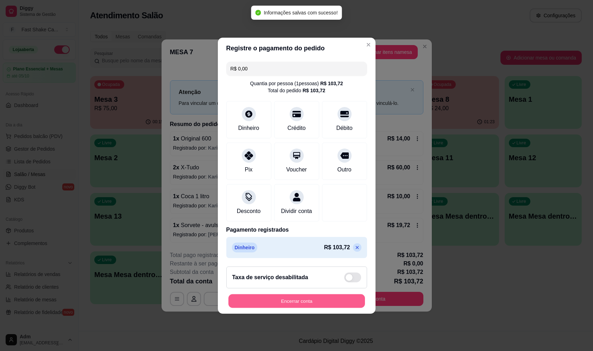
click at [322, 305] on button "Encerrar conta" at bounding box center [296, 301] width 137 height 14
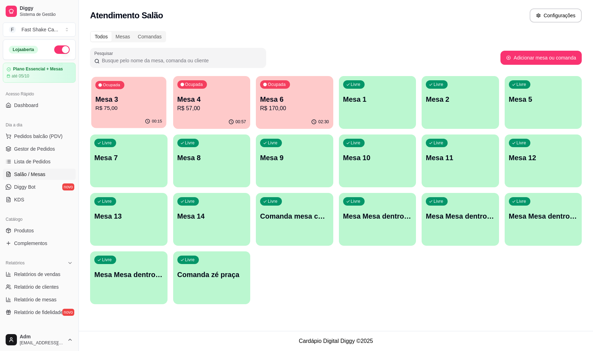
click at [125, 114] on div "Ocupada Mesa 3 R$ 75,00" at bounding box center [128, 96] width 75 height 38
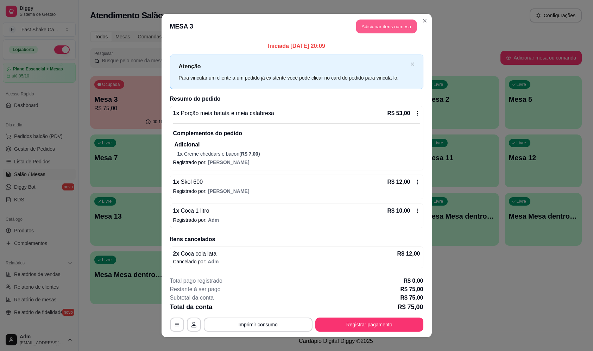
click at [390, 26] on button "Adicionar itens na mesa" at bounding box center [386, 27] width 61 height 14
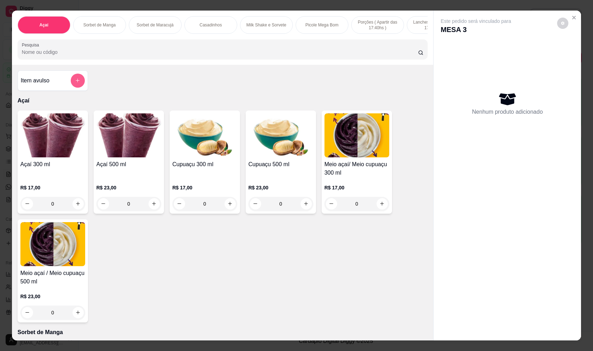
click at [75, 88] on button "add-separate-item" at bounding box center [78, 81] width 14 height 14
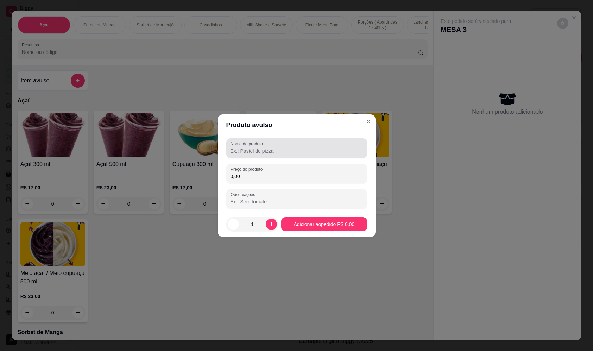
click at [277, 153] on input "Nome do produto" at bounding box center [297, 151] width 132 height 7
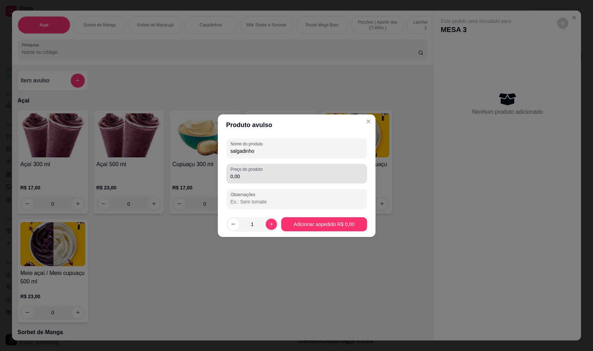
type input "salgadinho"
click at [260, 172] on label "Preço do produto" at bounding box center [248, 169] width 35 height 6
click at [260, 173] on input "0,00" at bounding box center [297, 176] width 132 height 7
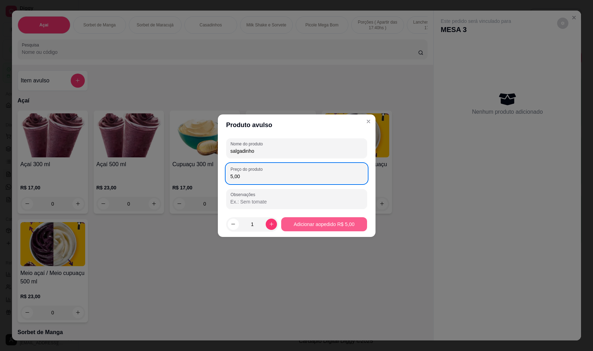
type input "5,00"
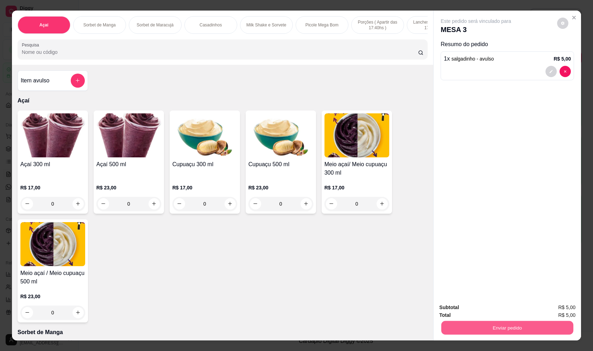
click at [441, 331] on button "Enviar pedido" at bounding box center [507, 328] width 132 height 14
click at [459, 309] on button "Não registrar e enviar pedido" at bounding box center [484, 310] width 71 height 13
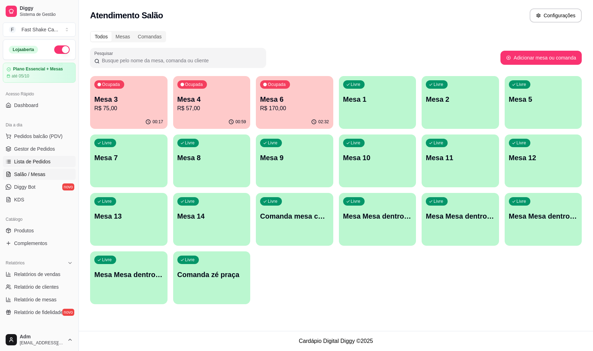
click at [43, 163] on span "Lista de Pedidos" at bounding box center [32, 161] width 37 height 7
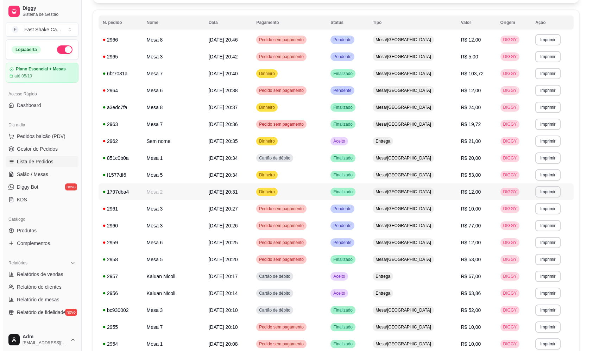
scroll to position [106, 0]
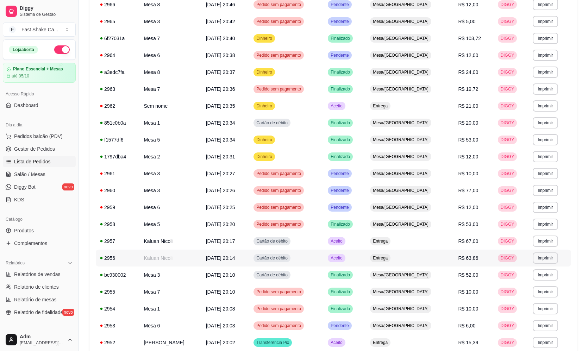
click at [229, 257] on span "19/09/25 às 20:14" at bounding box center [220, 258] width 29 height 6
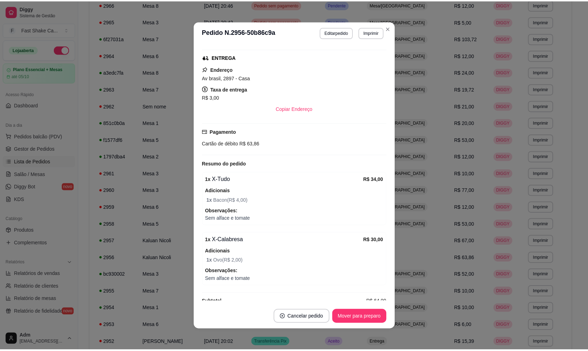
scroll to position [133, 0]
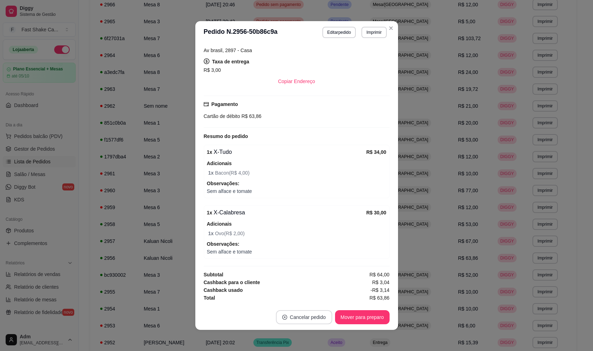
click at [286, 320] on button "Cancelar pedido" at bounding box center [304, 317] width 56 height 14
click at [319, 300] on button "Sim" at bounding box center [321, 300] width 28 height 14
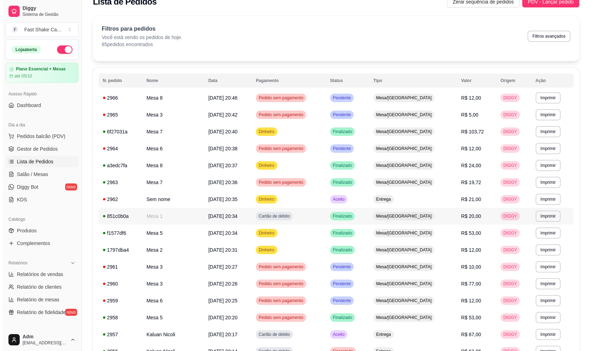
scroll to position [0, 0]
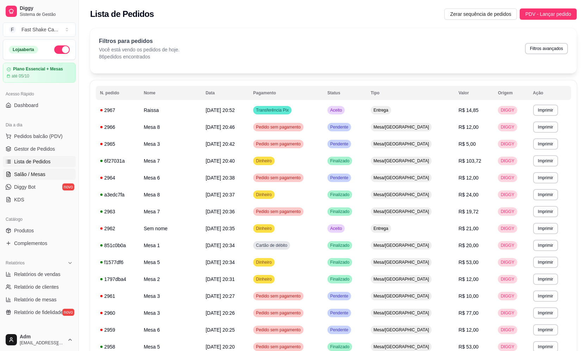
click at [33, 171] on span "Salão / Mesas" at bounding box center [29, 174] width 31 height 7
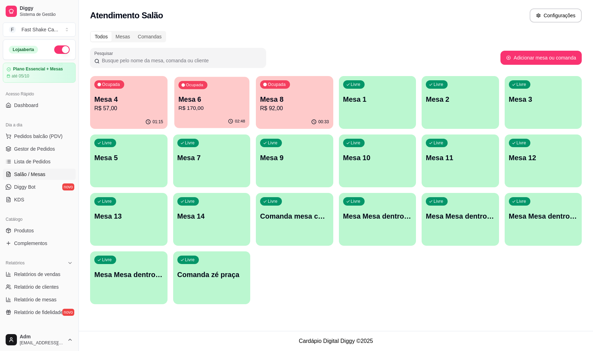
click at [211, 105] on p "R$ 170,00" at bounding box center [211, 108] width 67 height 8
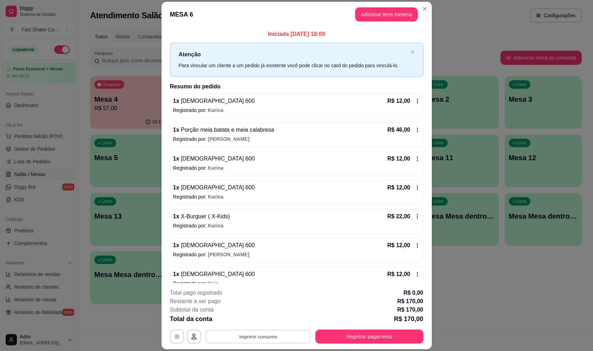
click at [286, 341] on button "Imprimir consumo" at bounding box center [258, 337] width 106 height 14
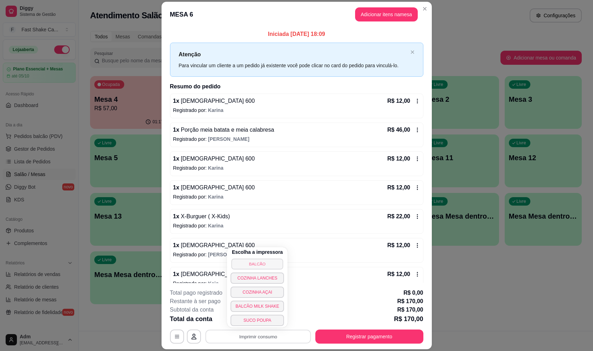
click at [271, 264] on button "BALCÃO" at bounding box center [258, 263] width 52 height 11
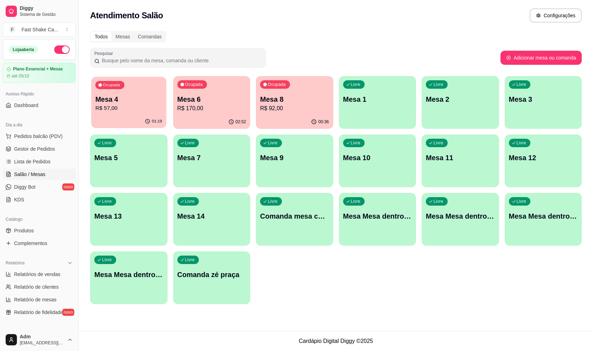
click at [140, 111] on p "R$ 57,00" at bounding box center [128, 108] width 67 height 8
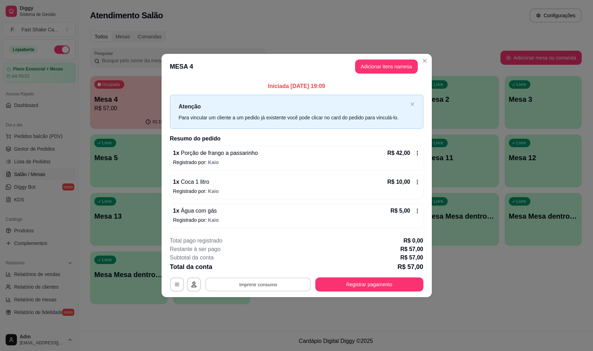
click at [294, 283] on button "Imprimir consumo" at bounding box center [258, 285] width 106 height 14
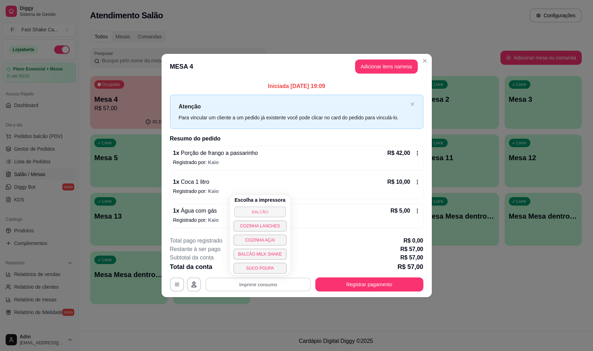
click at [277, 209] on button "BALCÃO" at bounding box center [260, 211] width 52 height 11
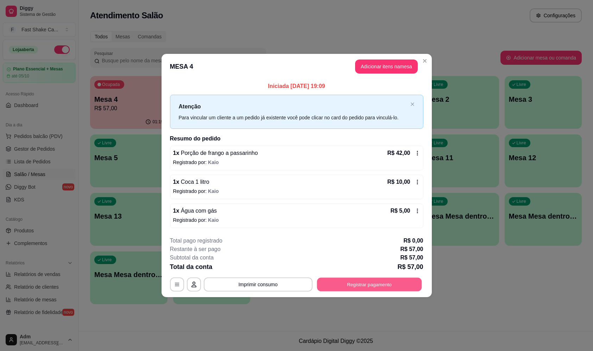
click at [372, 288] on button "Registrar pagamento" at bounding box center [369, 285] width 105 height 14
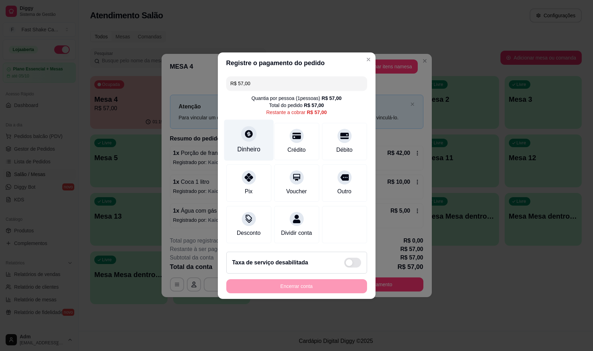
click at [263, 139] on div "Dinheiro" at bounding box center [249, 139] width 50 height 41
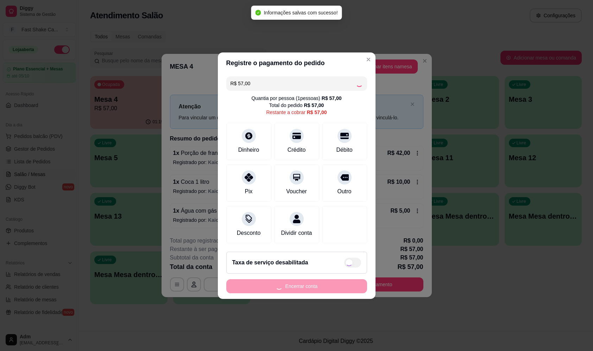
type input "R$ 0,00"
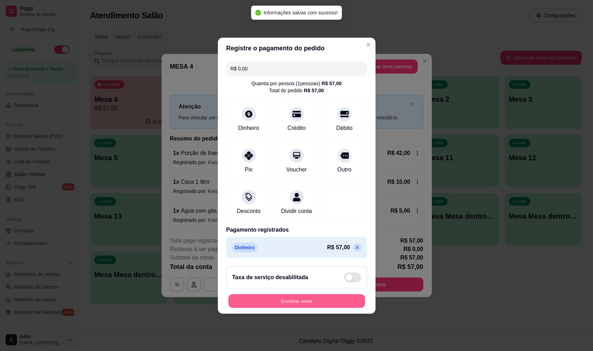
click at [336, 302] on button "Encerrar conta" at bounding box center [296, 301] width 137 height 14
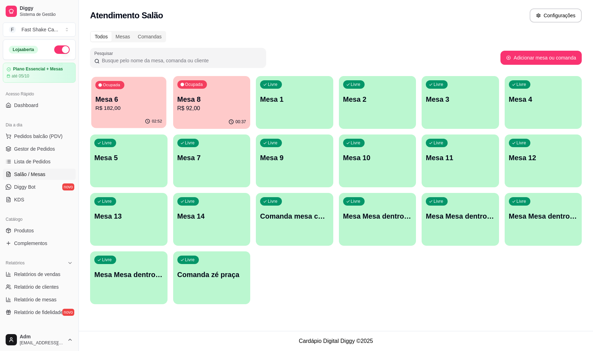
click at [143, 121] on div "02:52" at bounding box center [128, 121] width 75 height 13
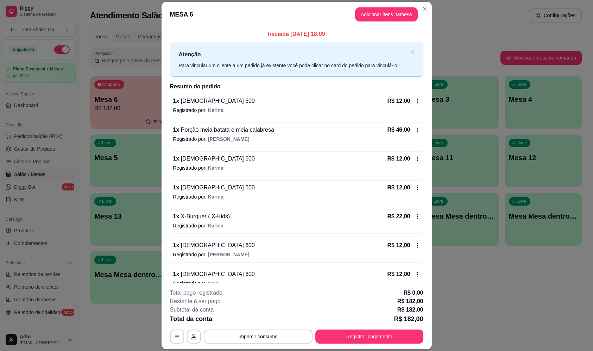
click at [403, 217] on div "R$ 22,00" at bounding box center [404, 216] width 33 height 8
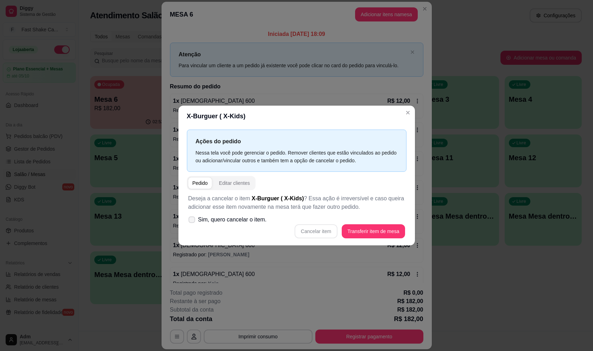
click at [192, 218] on icon at bounding box center [191, 220] width 5 height 4
click at [192, 221] on input "Sim, quero cancelar o item." at bounding box center [190, 223] width 5 height 5
checkbox input "true"
click at [311, 230] on button "Cancelar item" at bounding box center [316, 231] width 42 height 14
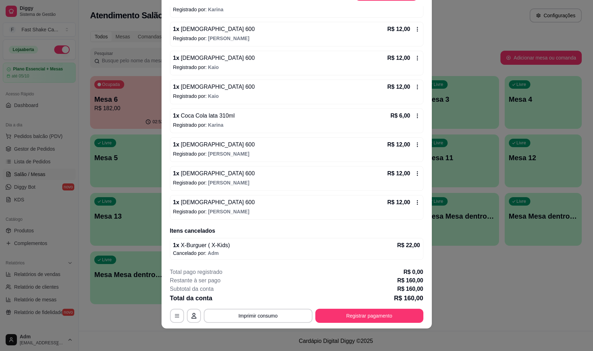
scroll to position [167, 0]
click at [408, 119] on div "R$ 6,00" at bounding box center [405, 115] width 30 height 8
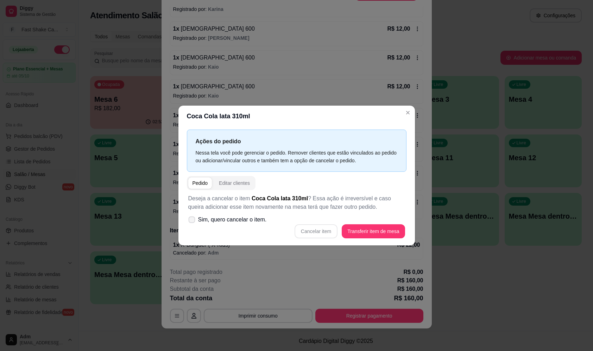
click at [194, 218] on icon at bounding box center [191, 220] width 5 height 4
click at [193, 221] on input "Sim, quero cancelar o item." at bounding box center [190, 223] width 5 height 5
checkbox input "true"
click at [305, 226] on button "Cancelar item" at bounding box center [316, 231] width 42 height 14
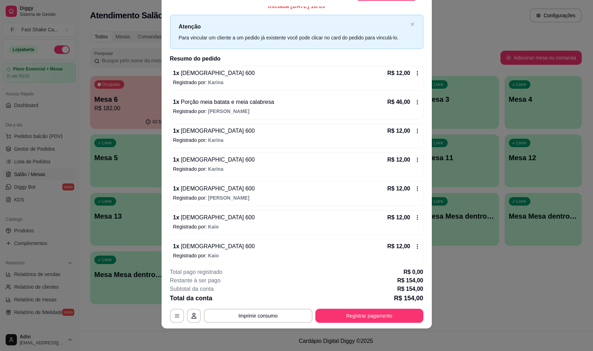
scroll to position [0, 0]
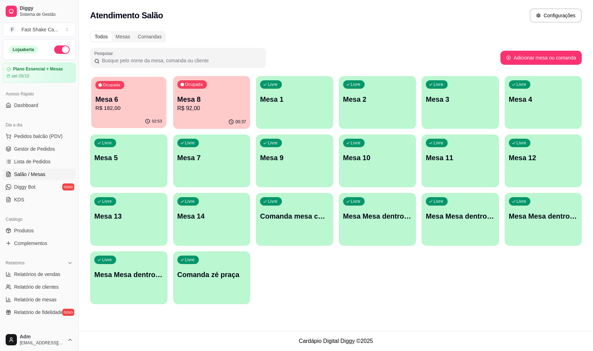
click at [118, 103] on p "Mesa 6" at bounding box center [128, 100] width 67 height 10
click at [431, 283] on div "Ocupada Mesa 6 R$ 182,00 02:53 Ocupada Mesa 8 R$ 92,00 00:38 Livre Mesa 1 Livre…" at bounding box center [336, 190] width 492 height 228
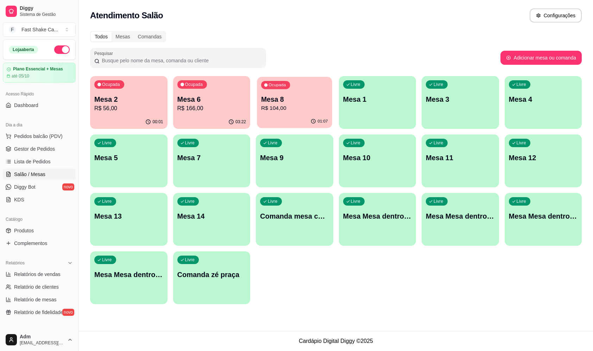
click at [284, 120] on div "01:07" at bounding box center [294, 121] width 75 height 13
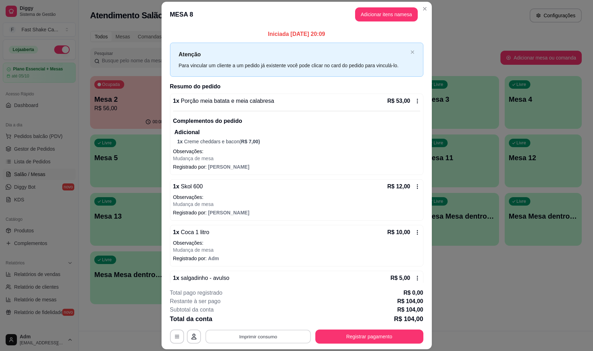
click at [275, 337] on button "Imprimir consumo" at bounding box center [258, 337] width 106 height 14
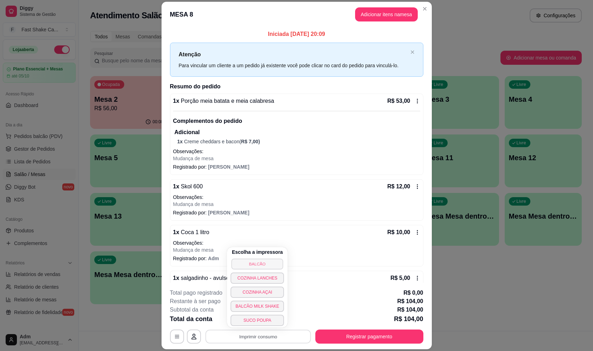
click at [268, 266] on button "BALCÃO" at bounding box center [258, 263] width 52 height 11
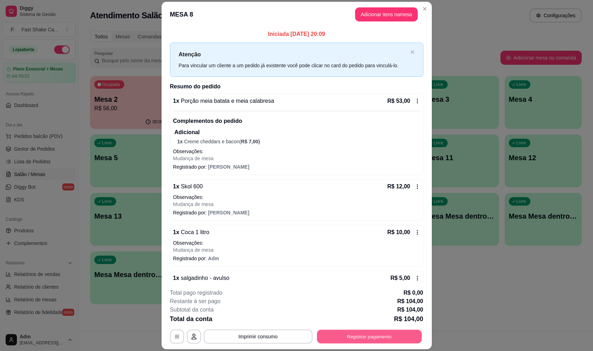
click at [370, 338] on button "Registrar pagamento" at bounding box center [369, 337] width 105 height 14
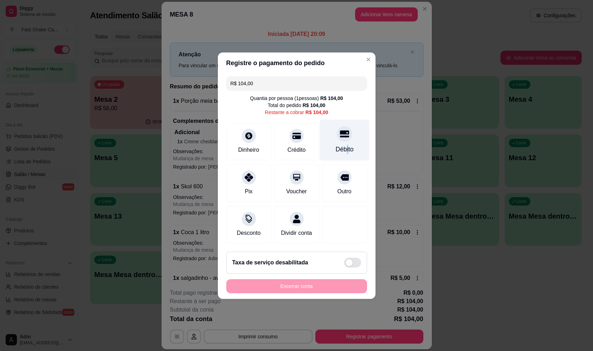
click at [343, 149] on div "Débito" at bounding box center [344, 149] width 18 height 9
type input "R$ 0,00"
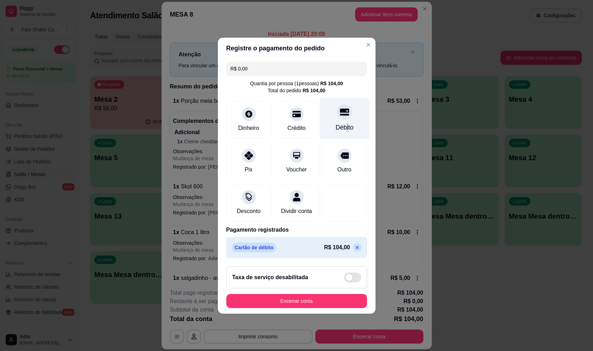
click at [343, 123] on div "Débito" at bounding box center [344, 127] width 18 height 9
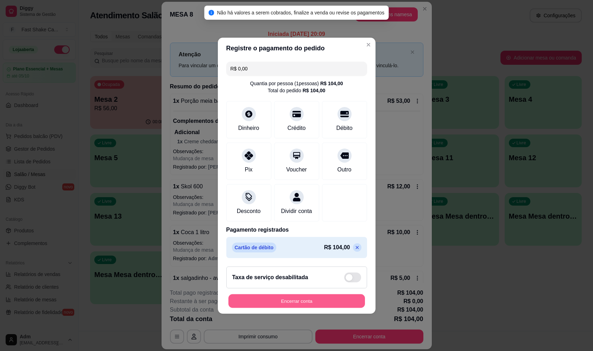
click at [314, 301] on button "Encerrar conta" at bounding box center [296, 301] width 137 height 14
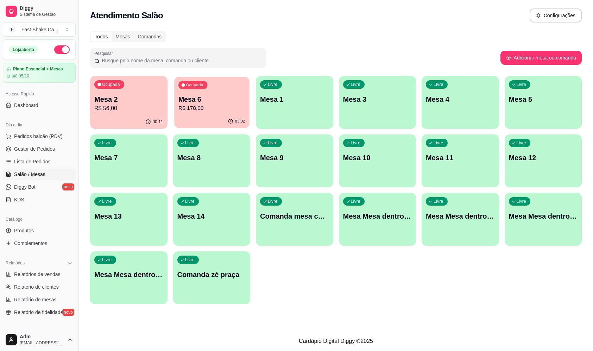
click at [217, 124] on div "03:32" at bounding box center [211, 121] width 75 height 13
click at [207, 102] on p "Mesa 6" at bounding box center [211, 99] width 69 height 10
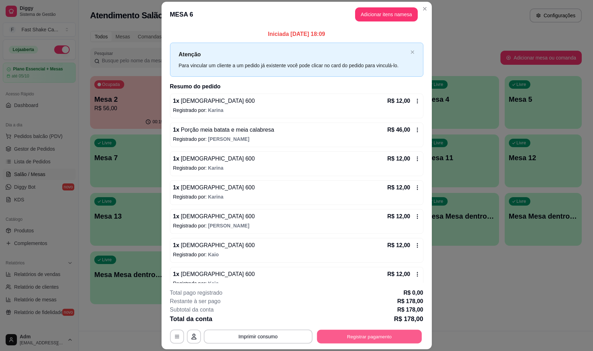
click at [359, 335] on button "Registrar pagamento" at bounding box center [369, 337] width 105 height 14
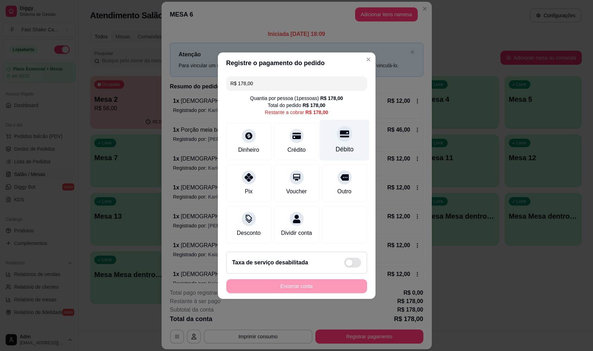
click at [340, 130] on icon at bounding box center [344, 133] width 9 height 7
type input "R$ 0,00"
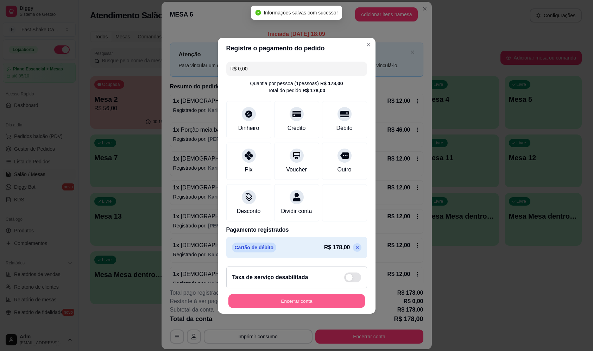
click at [302, 307] on button "Encerrar conta" at bounding box center [296, 301] width 137 height 14
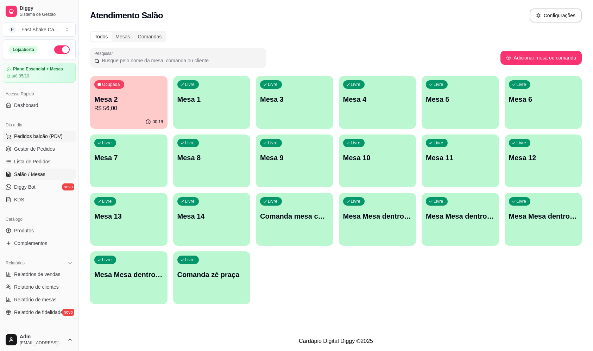
click at [31, 136] on span "Pedidos balcão (PDV)" at bounding box center [38, 136] width 49 height 7
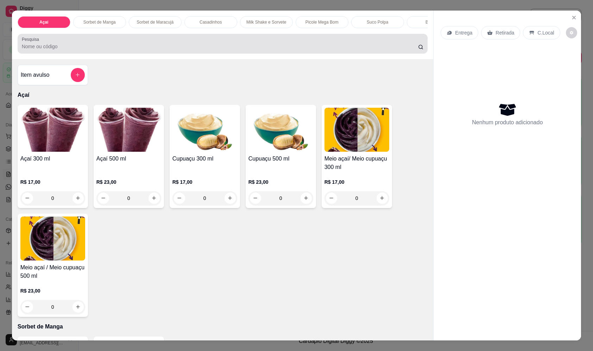
click at [125, 49] on input "Pesquisa" at bounding box center [220, 46] width 396 height 7
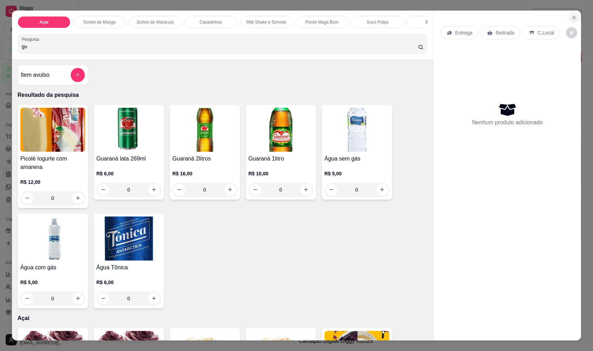
type input "gu"
click at [575, 20] on button "Close" at bounding box center [574, 17] width 11 height 11
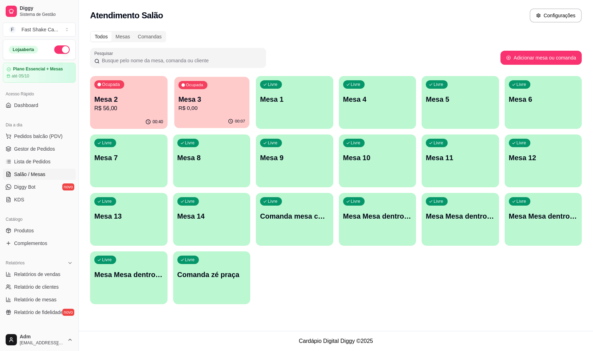
click at [234, 113] on div "Ocupada Mesa 3 R$ 0,00" at bounding box center [211, 96] width 75 height 38
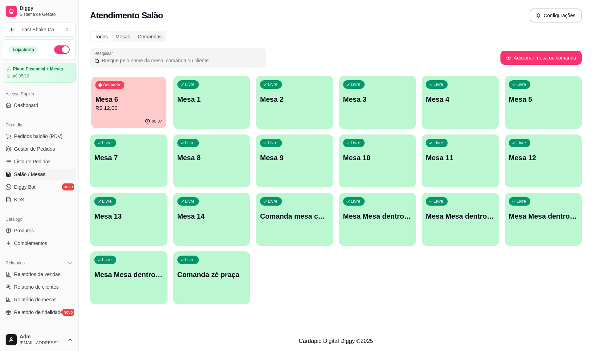
click at [137, 107] on p "R$ 12,00" at bounding box center [128, 108] width 67 height 8
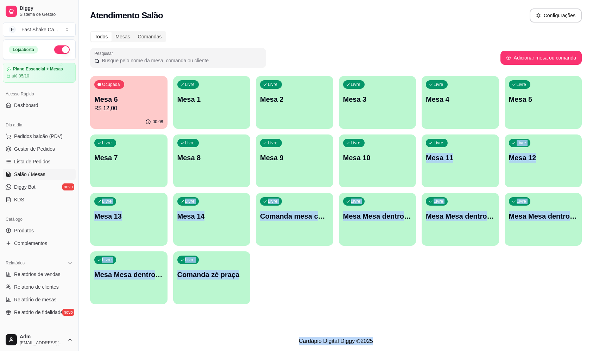
drag, startPoint x: 581, startPoint y: 259, endPoint x: 592, endPoint y: 368, distance: 109.0
click at [592, 351] on html "Diggy Sistema de Gestão F Fast Shake Ca ... Loja aberta Plano Essencial + Mesas…" at bounding box center [296, 175] width 593 height 351
click at [59, 49] on button "button" at bounding box center [61, 49] width 15 height 8
